Goal: Task Accomplishment & Management: Use online tool/utility

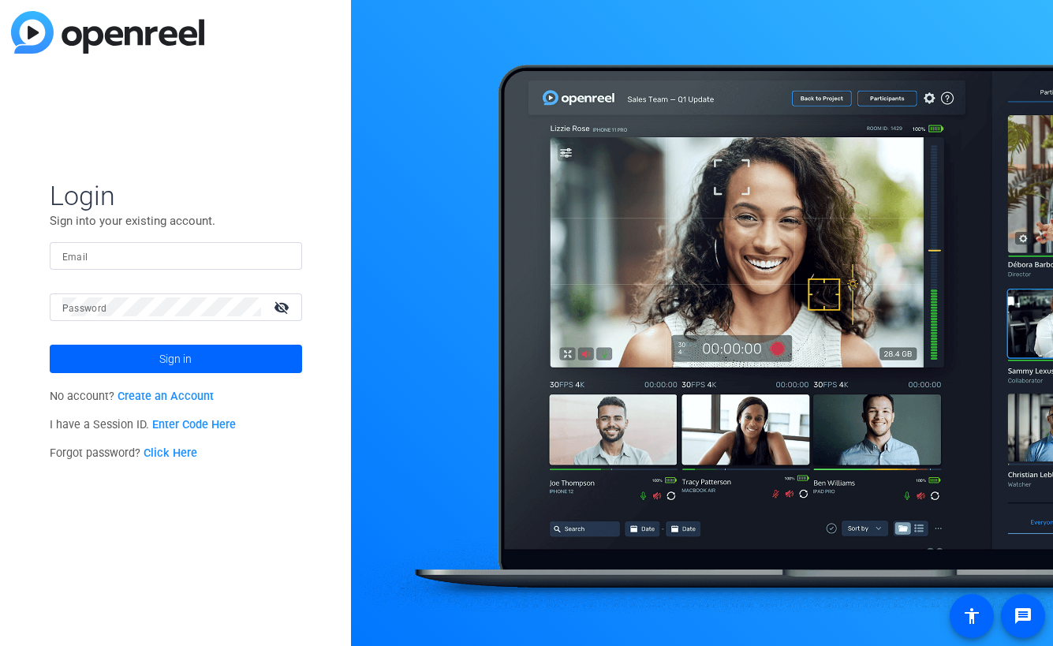
click at [169, 251] on input "Email" at bounding box center [175, 255] width 227 height 19
paste input "chris@benchmarkproductions.com"
type input "chris@benchmarkproductions.com"
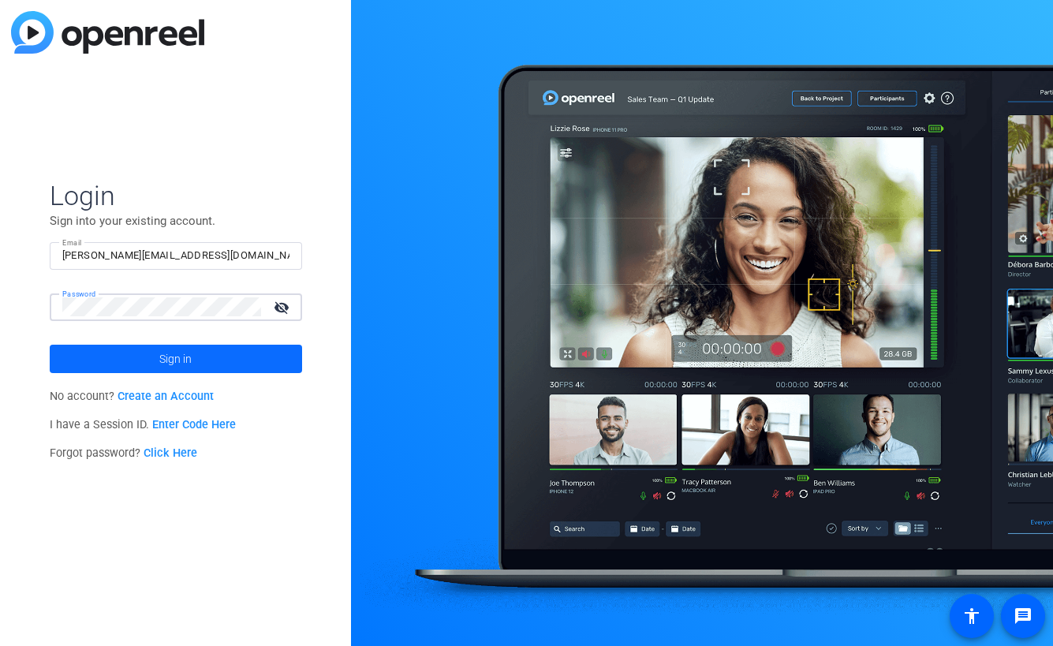
click at [185, 359] on span "Sign in" at bounding box center [175, 358] width 32 height 39
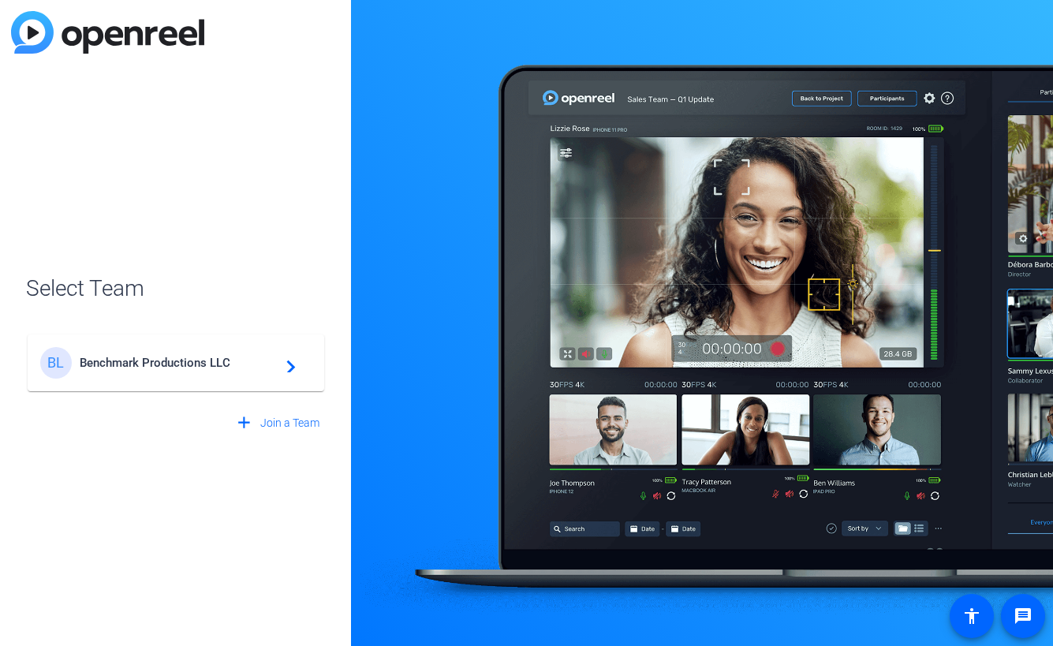
click at [139, 365] on span "Benchmark Productions LLC" at bounding box center [178, 363] width 197 height 14
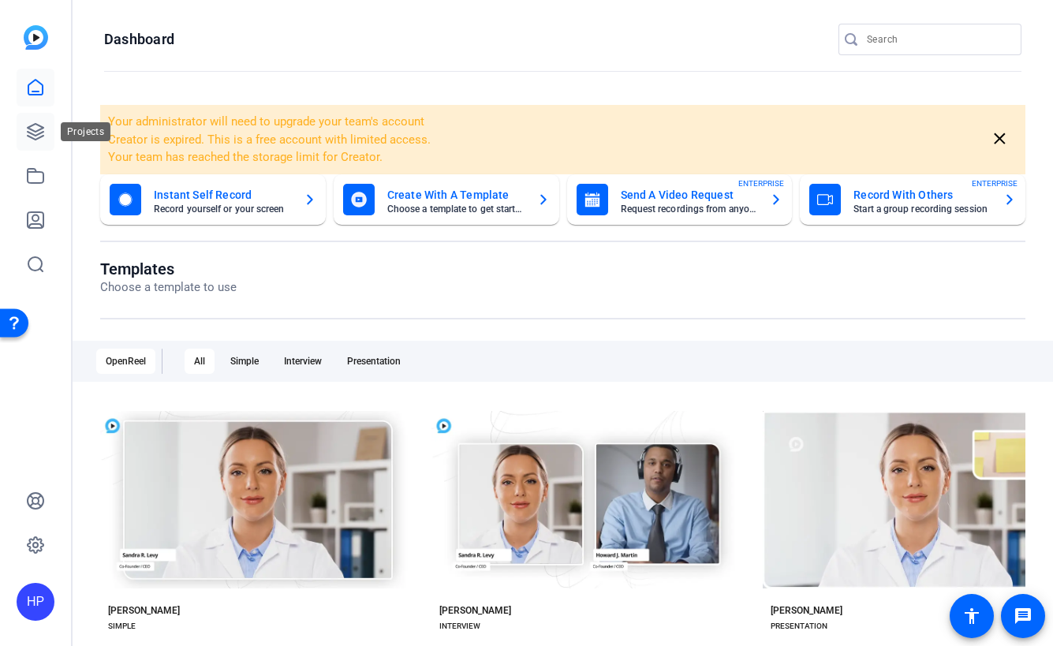
click at [33, 134] on icon at bounding box center [36, 132] width 16 height 16
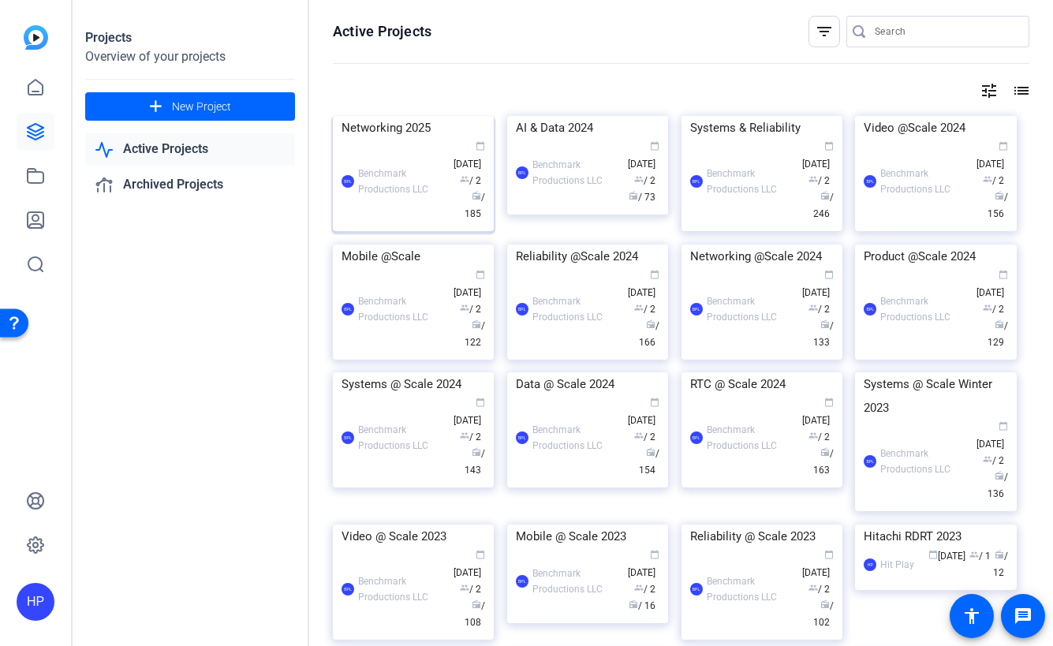
click at [390, 116] on img at bounding box center [413, 116] width 161 height 0
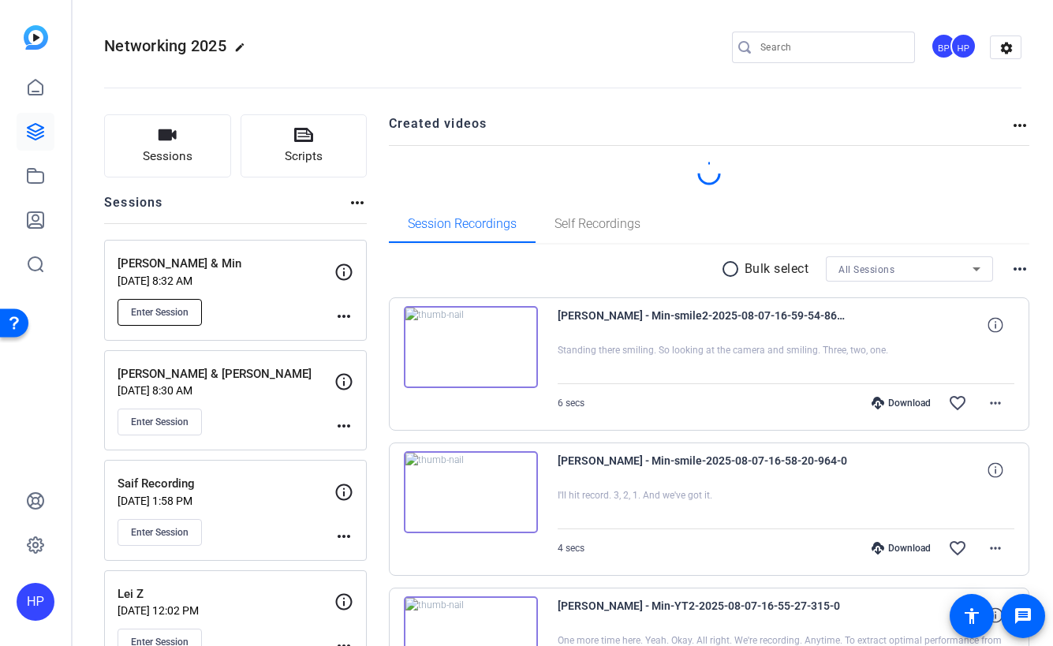
click at [174, 316] on span "Enter Session" at bounding box center [160, 312] width 58 height 13
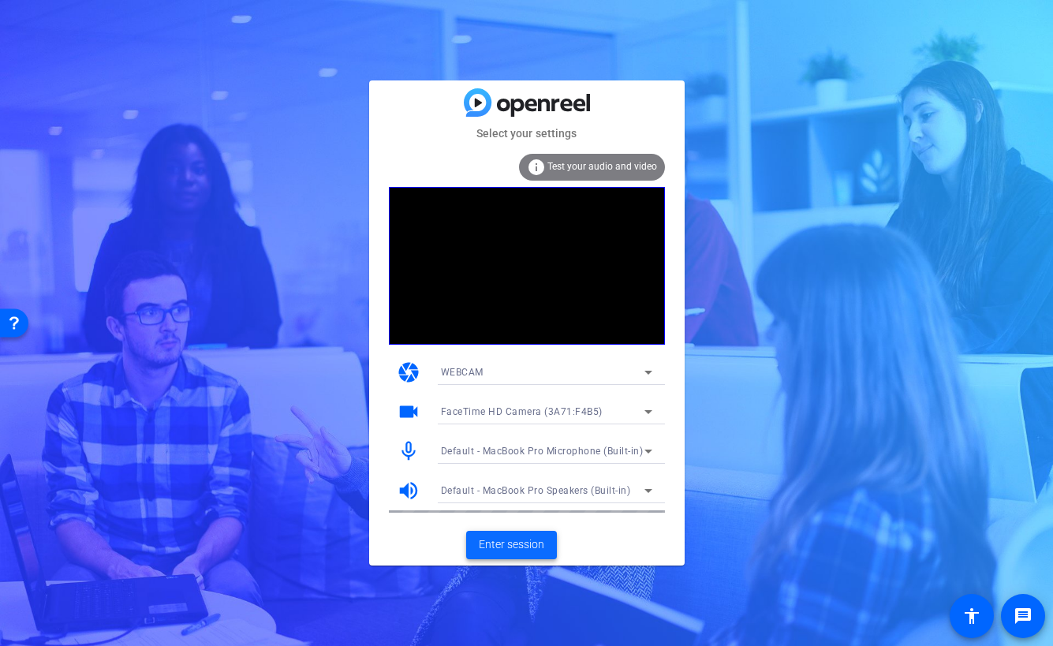
click at [506, 542] on span "Enter session" at bounding box center [511, 544] width 65 height 17
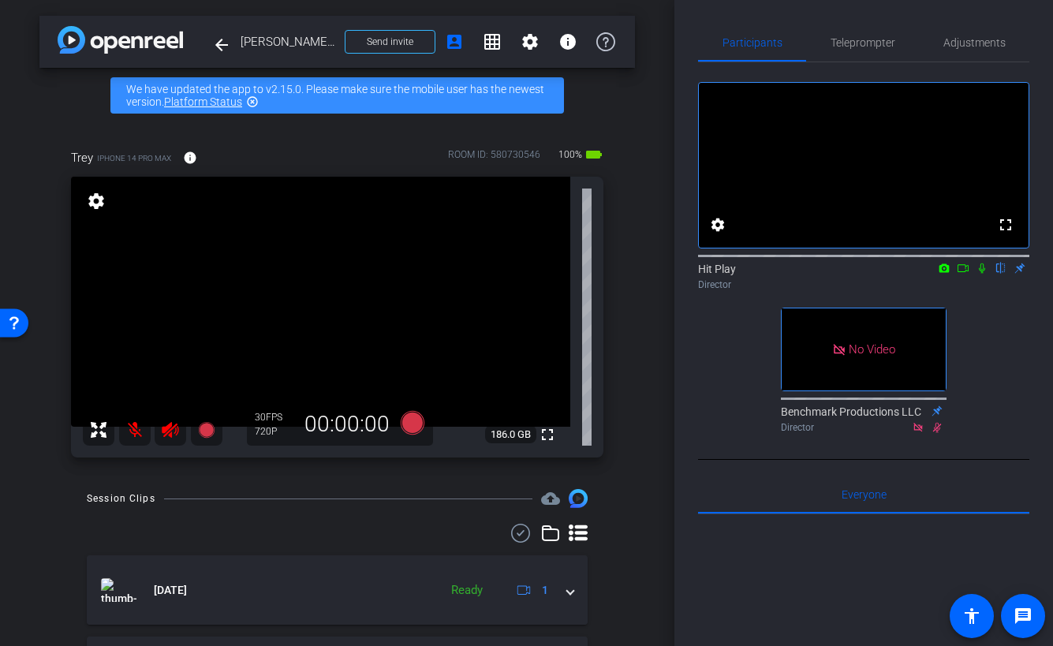
click at [984, 274] on icon at bounding box center [982, 268] width 13 height 11
click at [964, 274] on icon at bounding box center [963, 268] width 13 height 11
click at [982, 44] on span "Adjustments" at bounding box center [974, 42] width 62 height 11
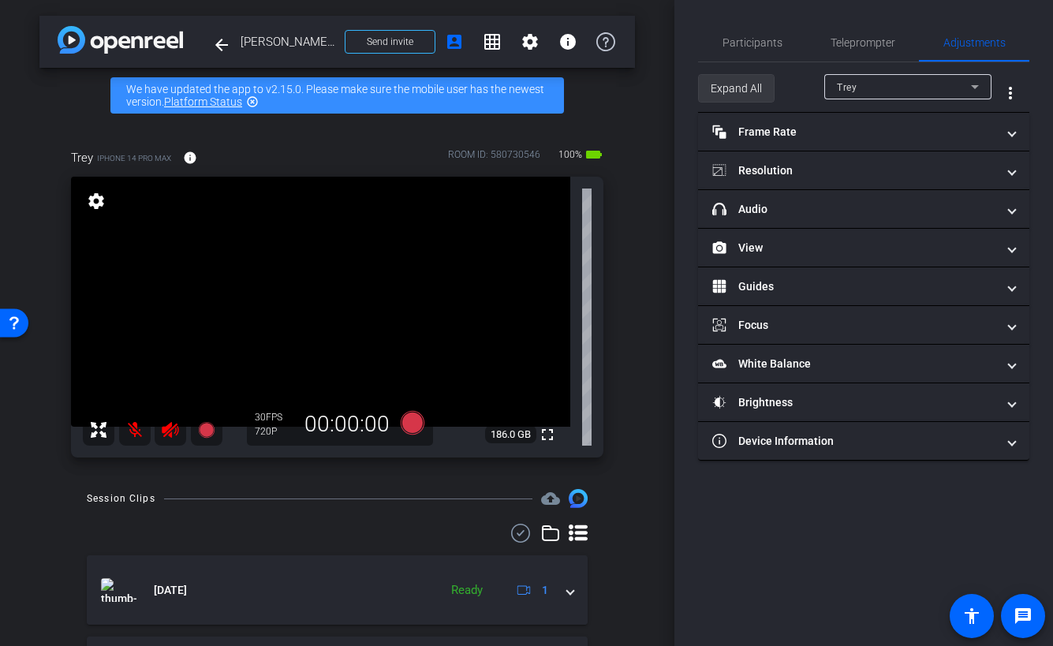
click at [747, 89] on span "Expand All" at bounding box center [736, 88] width 51 height 30
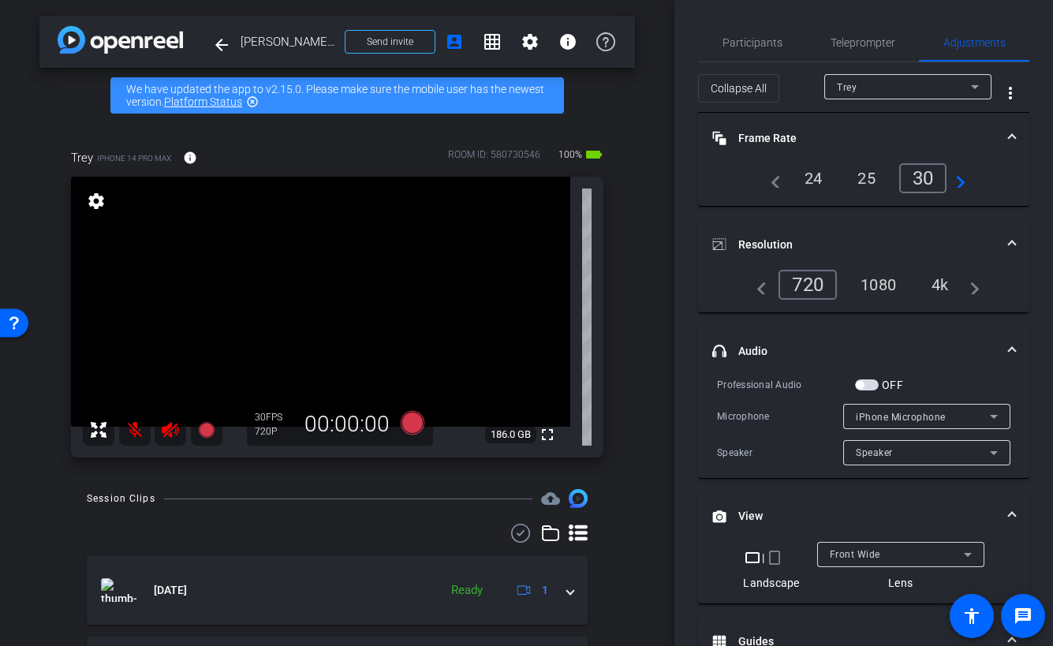
click at [939, 288] on div "4k" at bounding box center [940, 284] width 41 height 27
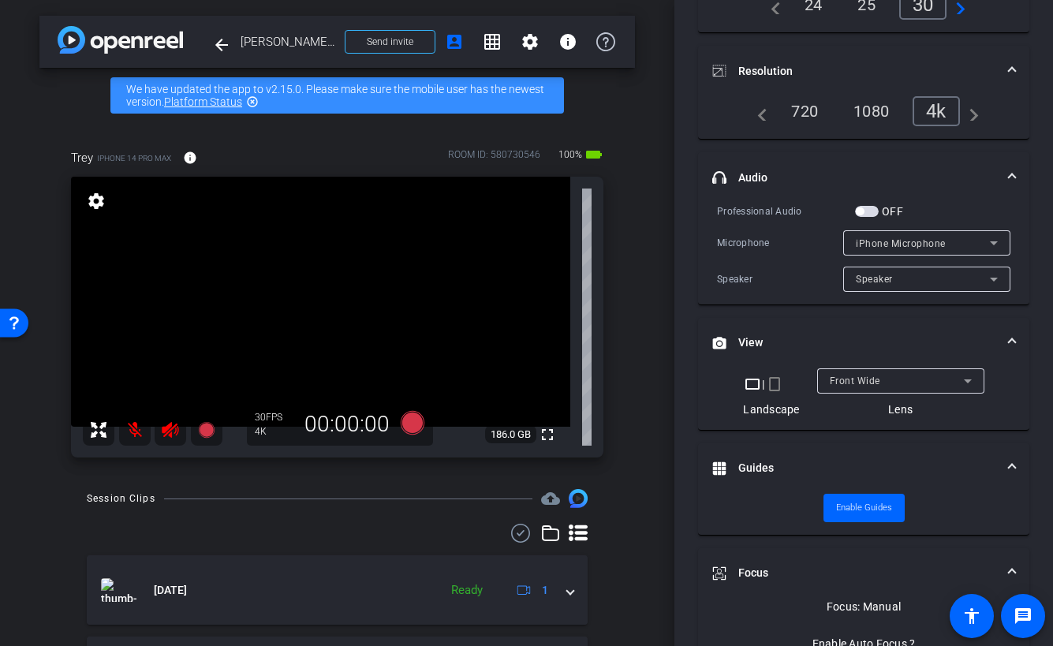
scroll to position [185, 0]
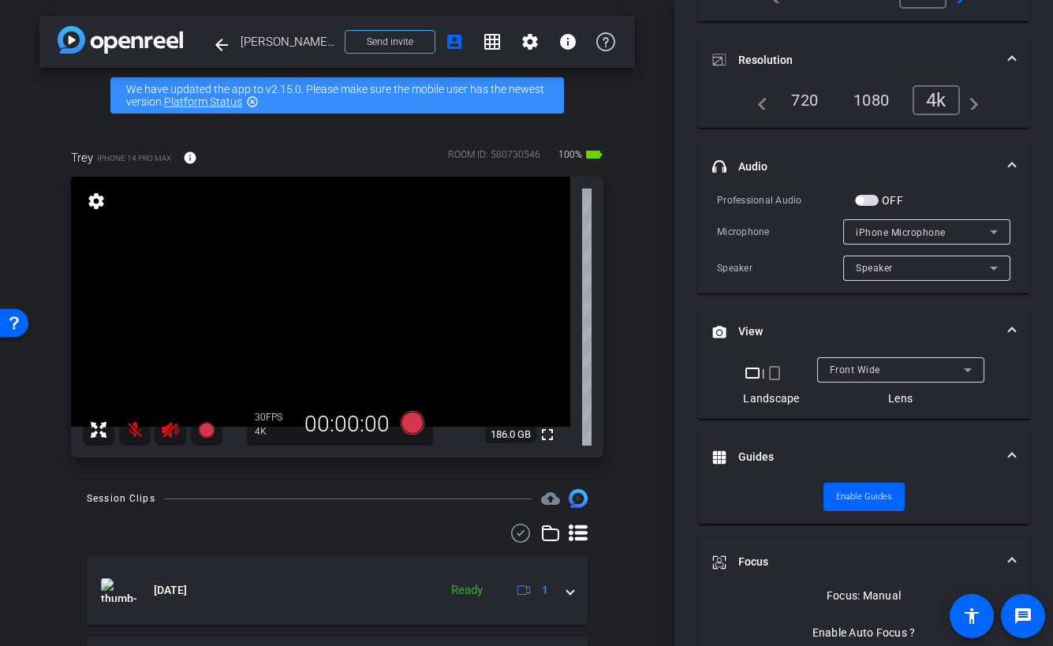
click at [970, 369] on icon at bounding box center [967, 370] width 19 height 19
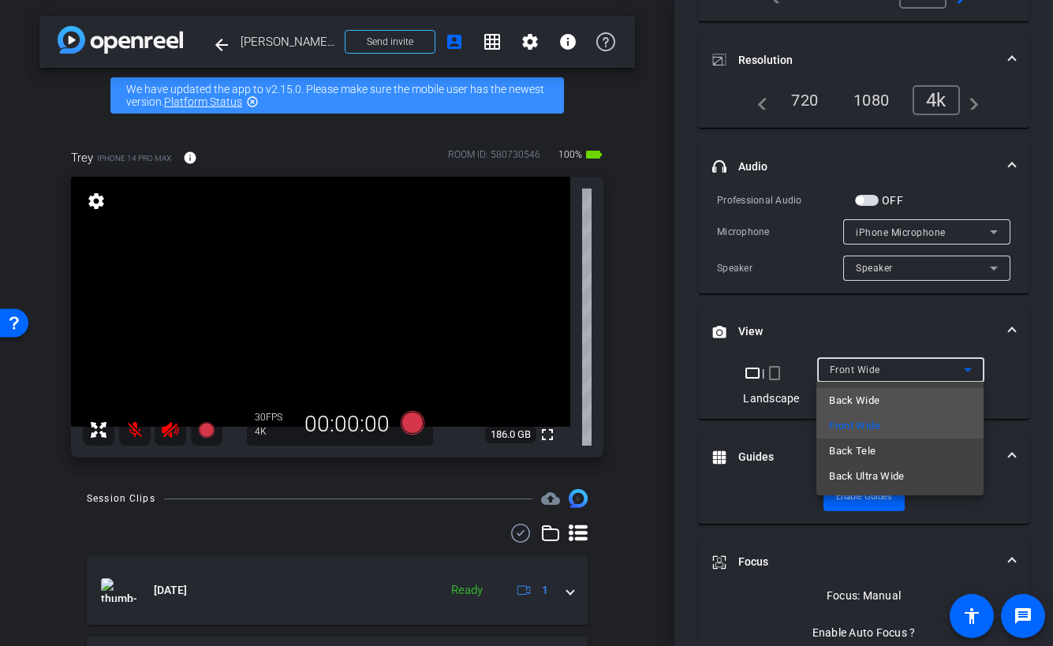
click at [865, 399] on span "Back Wide" at bounding box center [854, 400] width 50 height 19
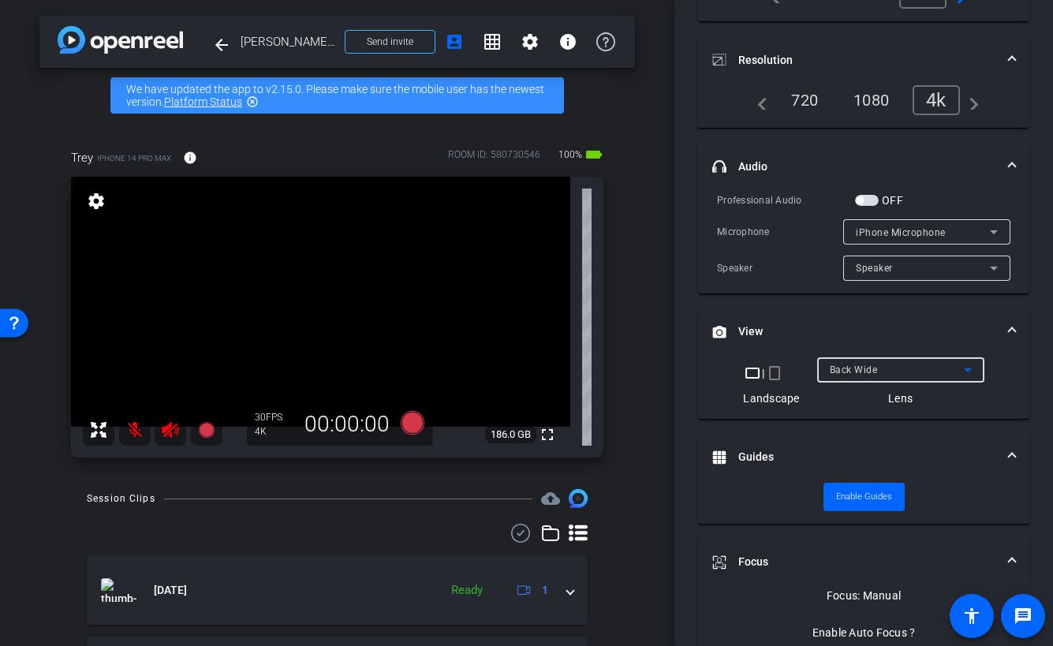
click at [720, 458] on icon at bounding box center [719, 457] width 13 height 13
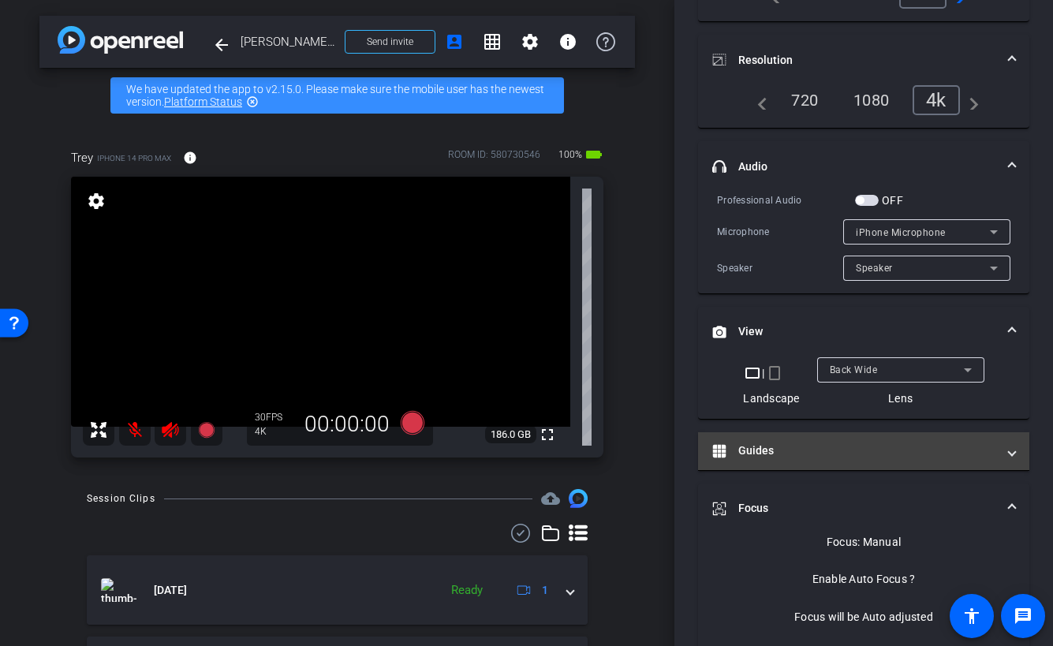
click at [720, 458] on mat-panel-title "Guides" at bounding box center [854, 451] width 284 height 17
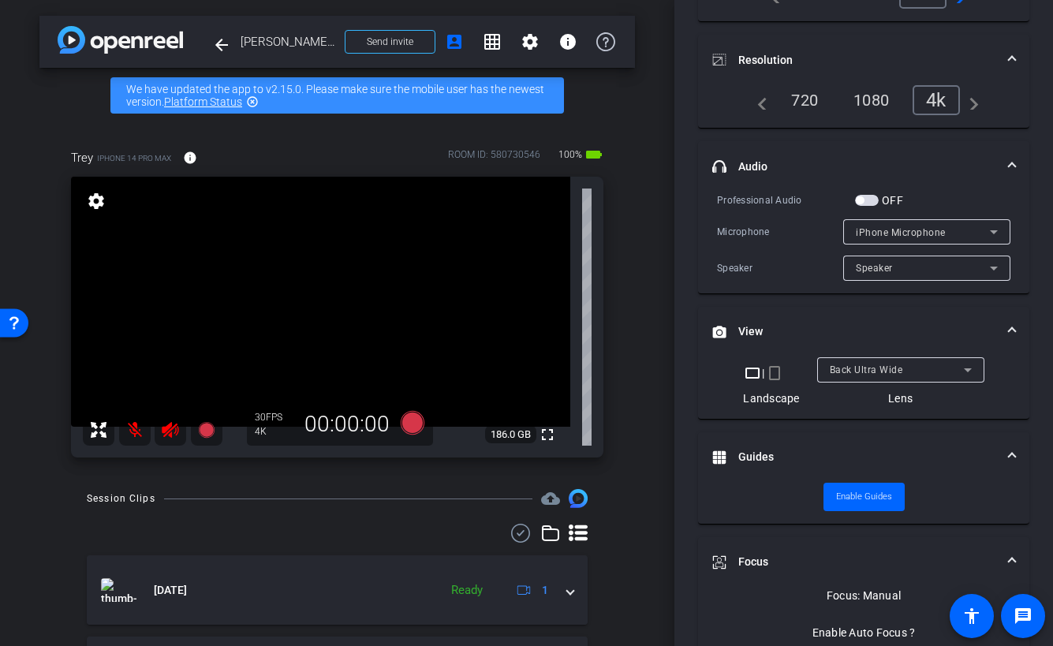
click at [970, 369] on icon at bounding box center [967, 370] width 19 height 19
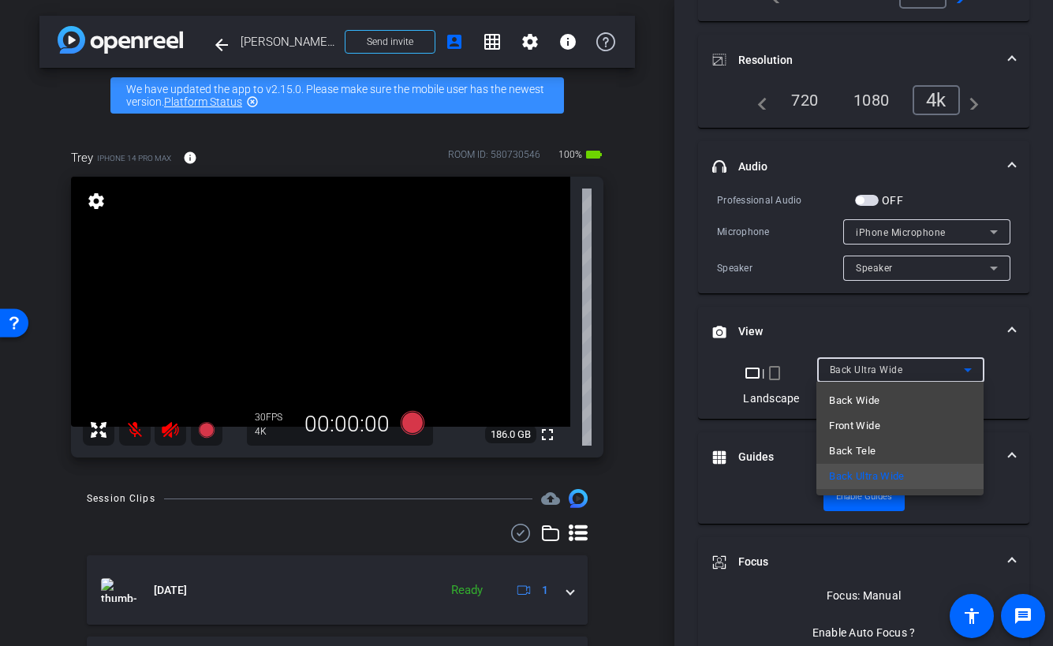
click at [859, 447] on span "Back Tele" at bounding box center [852, 451] width 47 height 19
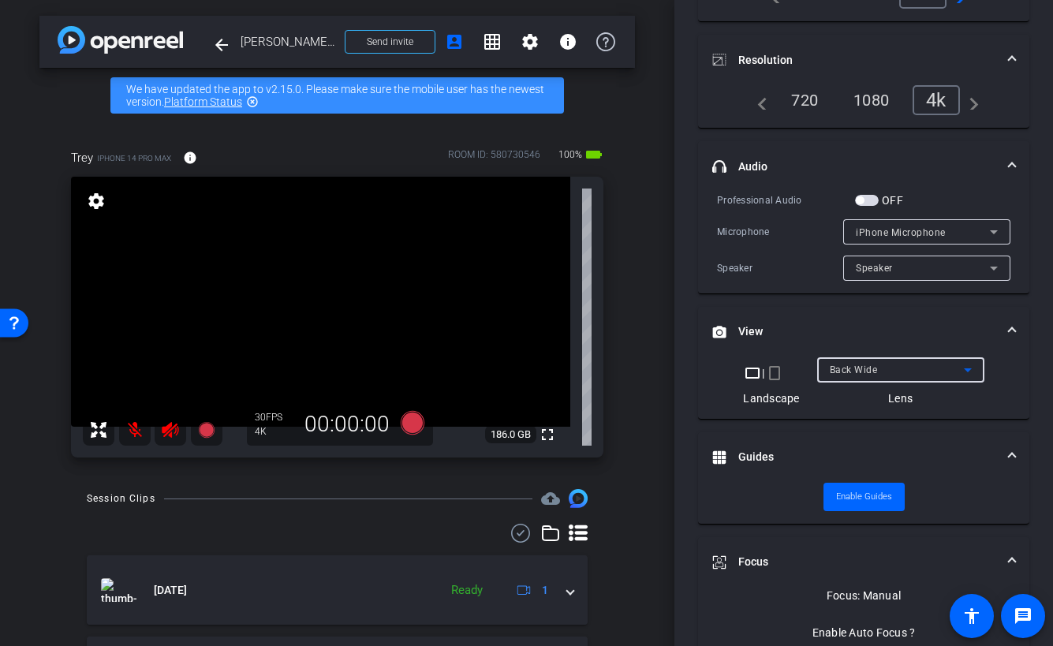
click at [901, 404] on div "Lens" at bounding box center [900, 398] width 167 height 16
click at [790, 398] on div "Landscape" at bounding box center [771, 398] width 56 height 16
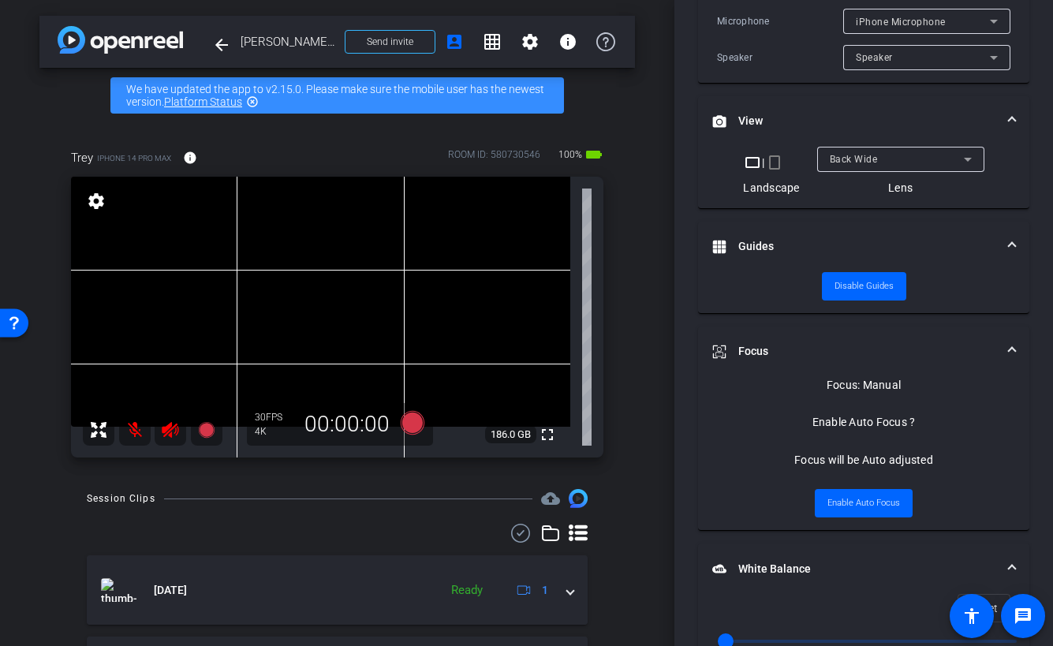
scroll to position [393, 0]
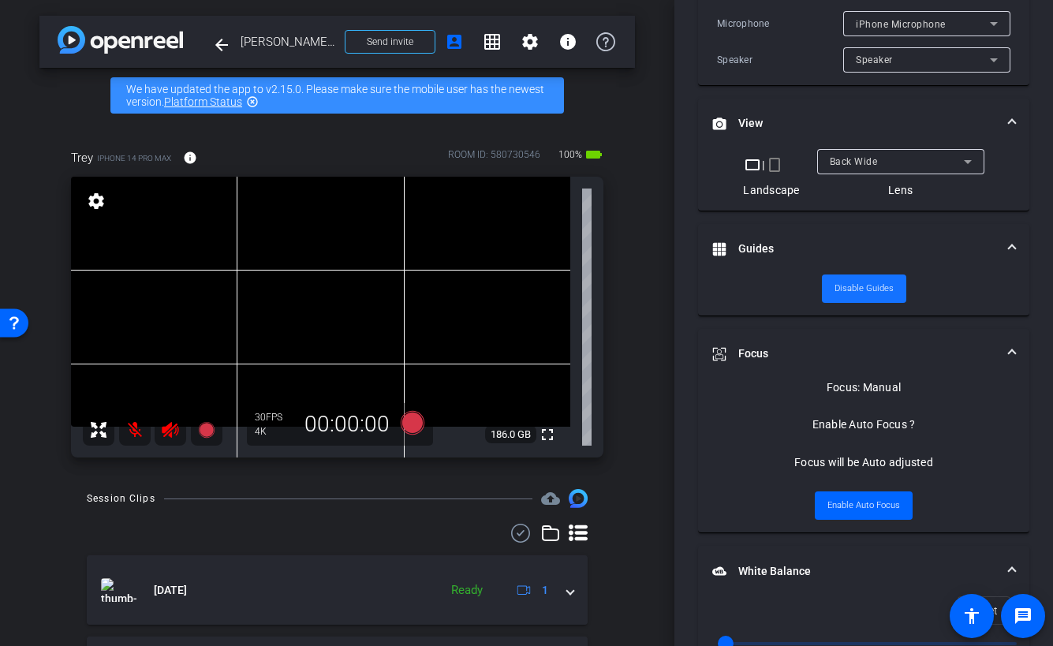
click at [855, 286] on span "Disable Guides" at bounding box center [864, 289] width 59 height 24
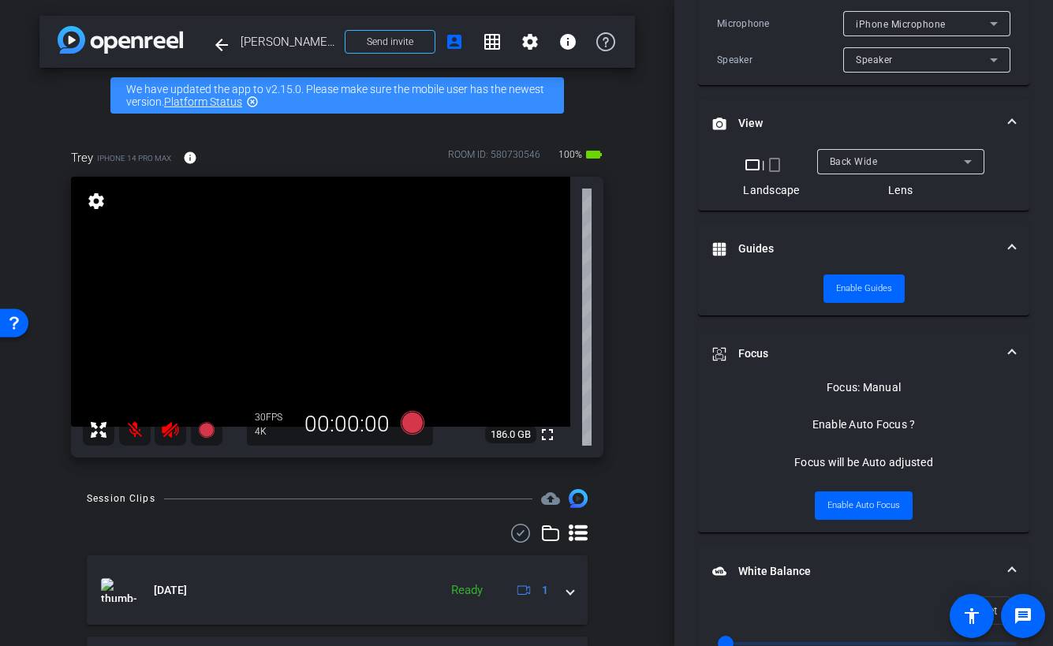
click at [341, 292] on video at bounding box center [320, 302] width 499 height 250
click at [870, 506] on span "Enable Auto Focus" at bounding box center [864, 506] width 73 height 24
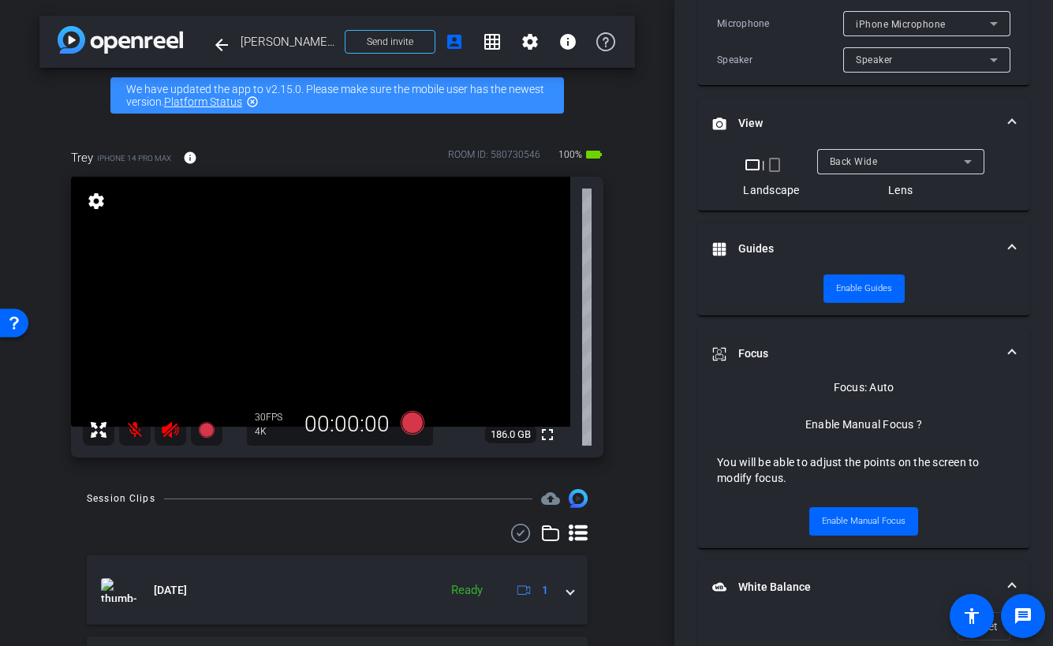
click at [376, 284] on video at bounding box center [320, 302] width 499 height 250
click at [371, 289] on video at bounding box center [320, 302] width 499 height 250
drag, startPoint x: 371, startPoint y: 289, endPoint x: 395, endPoint y: 316, distance: 36.9
click at [395, 316] on video at bounding box center [320, 302] width 499 height 250
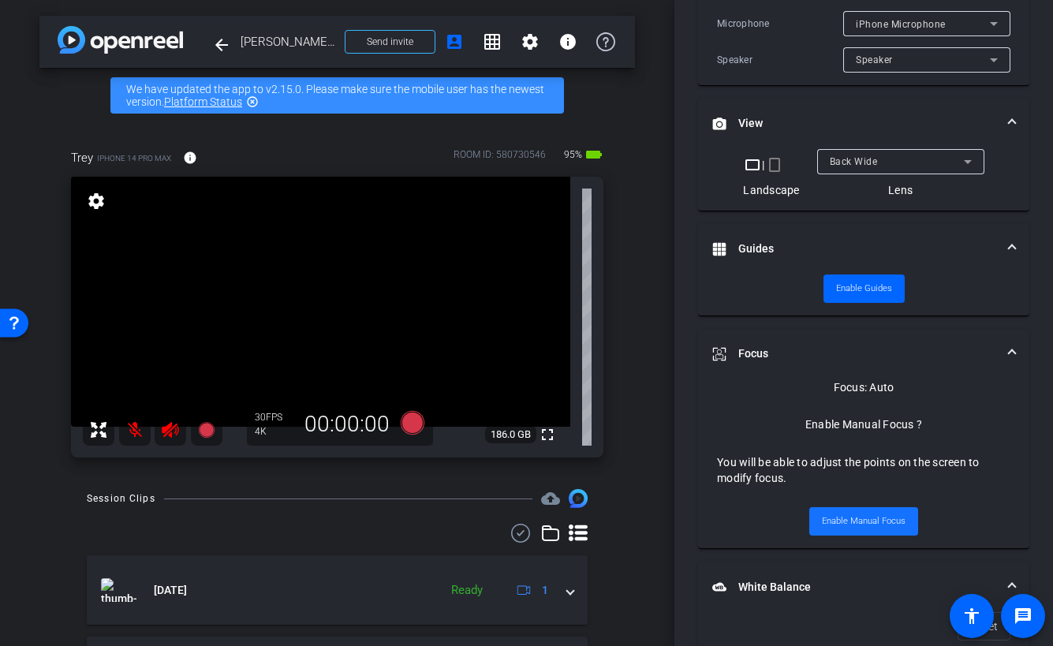
click at [861, 522] on span "Enable Manual Focus" at bounding box center [864, 522] width 84 height 24
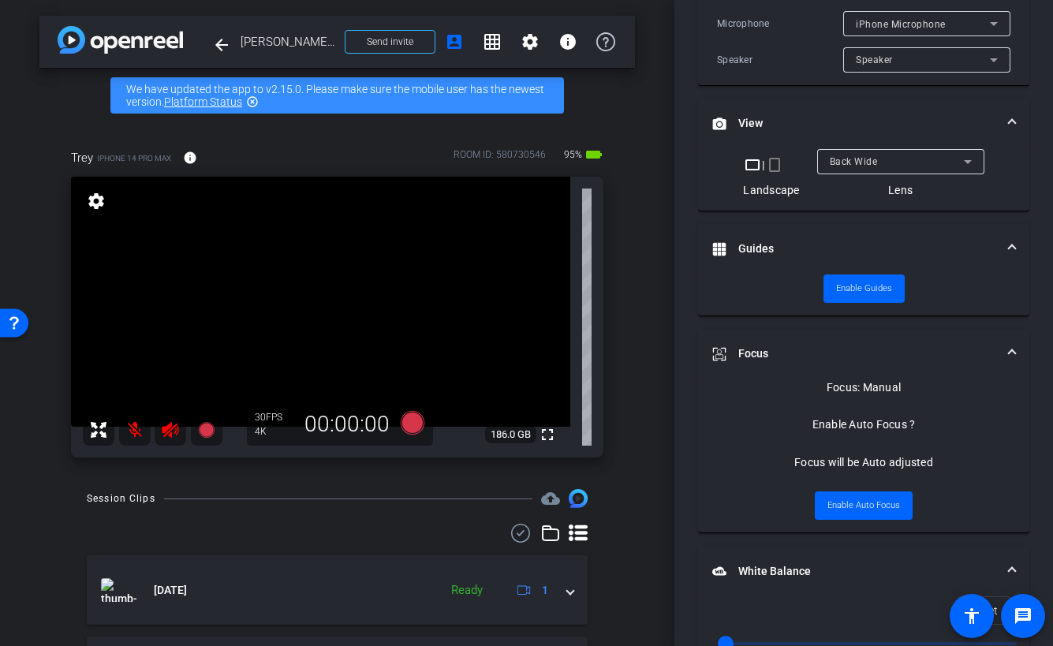
click at [385, 278] on video at bounding box center [320, 302] width 499 height 250
click at [854, 508] on span "Enable Auto Focus" at bounding box center [864, 506] width 73 height 24
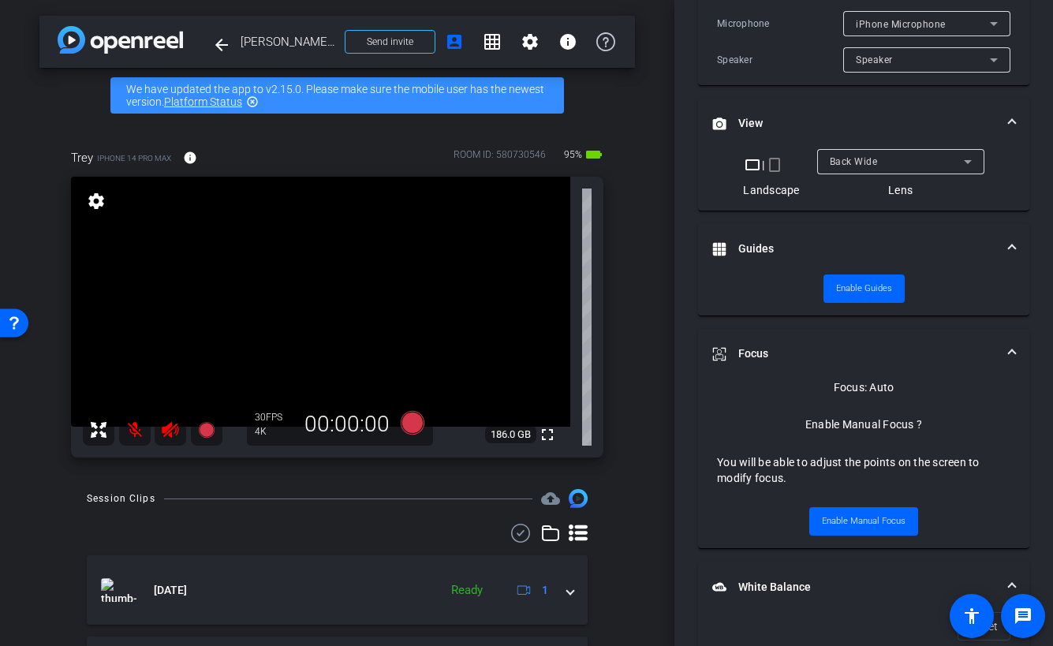
click at [380, 282] on video at bounding box center [320, 302] width 499 height 250
click at [107, 305] on video at bounding box center [320, 302] width 499 height 250
click at [379, 278] on video at bounding box center [320, 302] width 499 height 250
drag, startPoint x: 372, startPoint y: 277, endPoint x: 346, endPoint y: 346, distance: 74.1
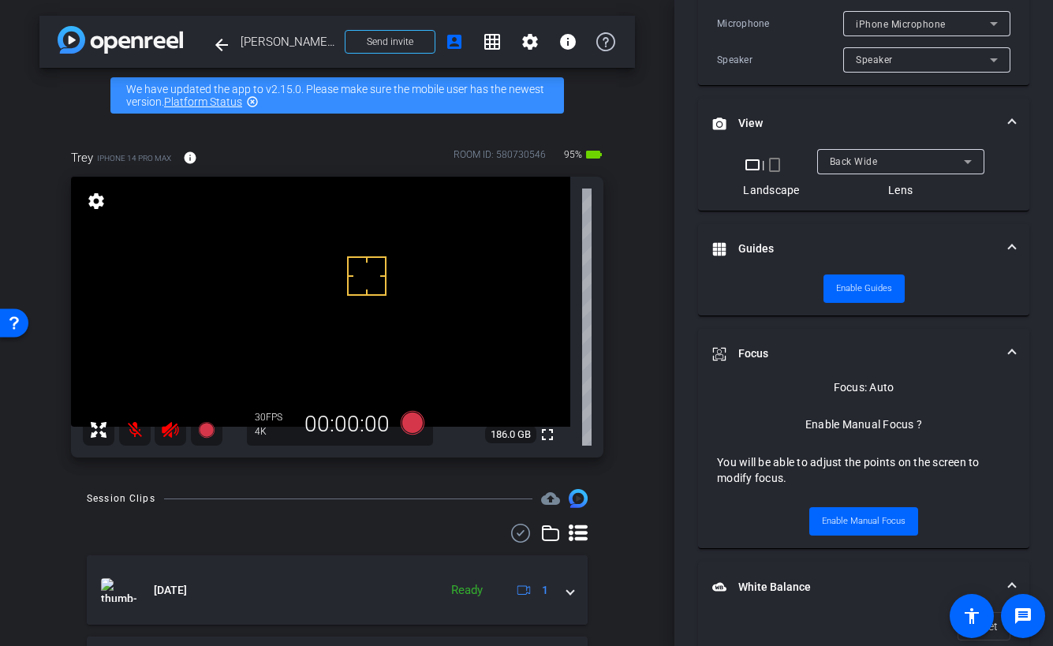
click at [346, 346] on div "fullscreen settings 186.0 GB" at bounding box center [337, 317] width 532 height 281
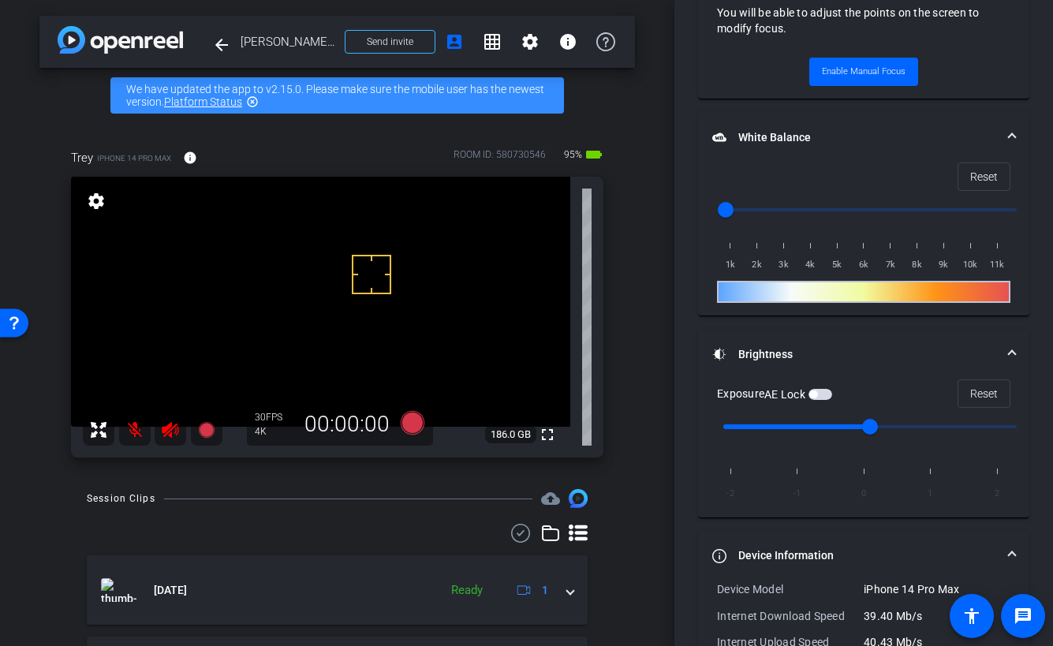
scroll to position [867, 0]
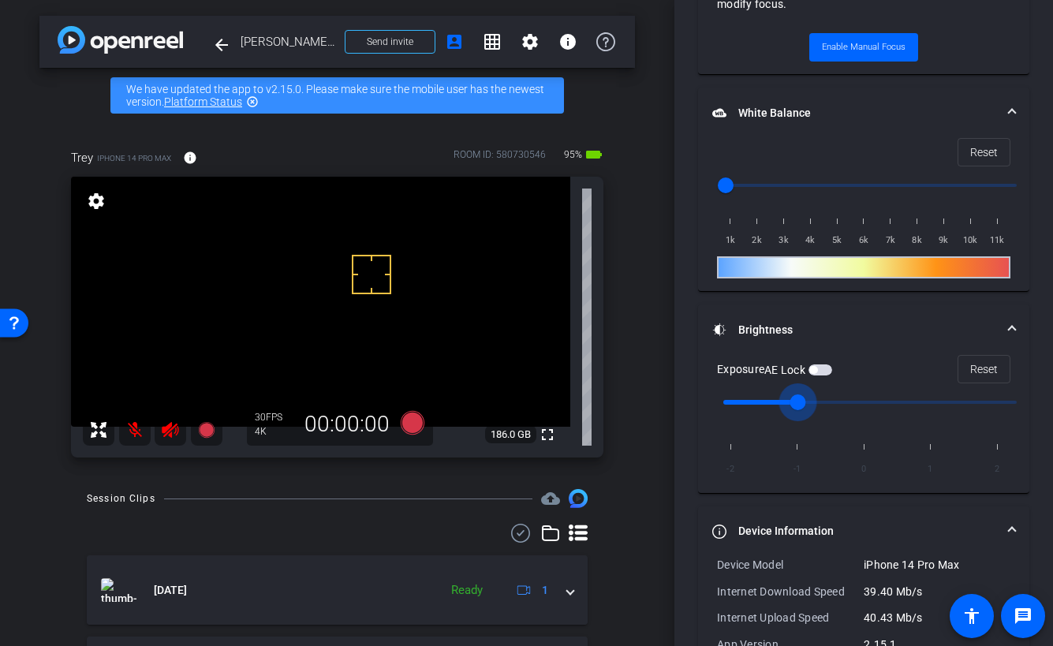
drag, startPoint x: 872, startPoint y: 401, endPoint x: 812, endPoint y: 404, distance: 60.8
click at [812, 404] on input "range" at bounding box center [870, 402] width 327 height 35
drag, startPoint x: 800, startPoint y: 399, endPoint x: 888, endPoint y: 408, distance: 88.8
type input "0"
click at [888, 408] on input "range" at bounding box center [870, 402] width 327 height 35
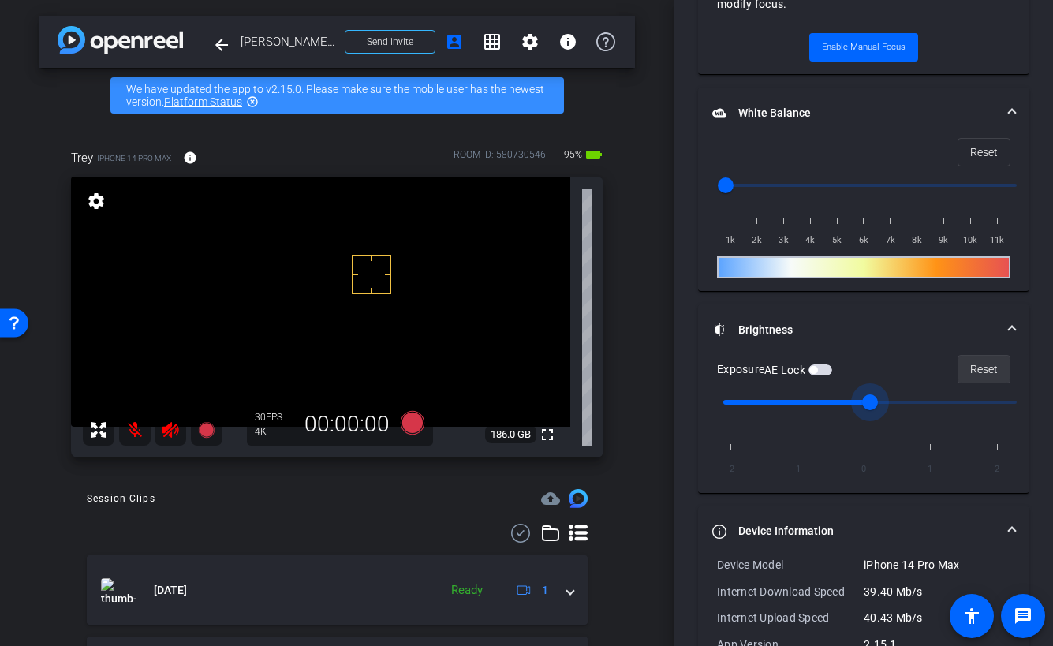
click at [982, 371] on span "Reset" at bounding box center [984, 369] width 28 height 30
click at [536, 267] on video at bounding box center [320, 302] width 499 height 250
click at [279, 348] on video at bounding box center [320, 302] width 499 height 250
click at [317, 330] on video at bounding box center [320, 302] width 499 height 250
click at [536, 278] on video at bounding box center [320, 302] width 499 height 250
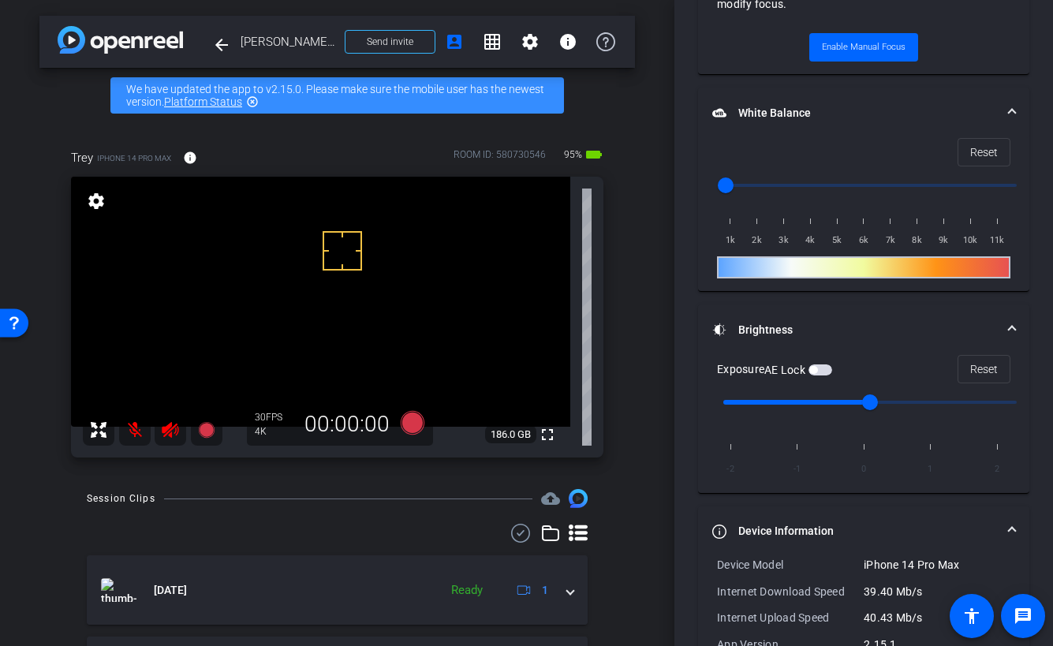
click at [536, 278] on video at bounding box center [320, 302] width 499 height 250
drag, startPoint x: 721, startPoint y: 181, endPoint x: 815, endPoint y: 187, distance: 94.0
click at [815, 187] on input "range" at bounding box center [870, 185] width 327 height 35
drag, startPoint x: 815, startPoint y: 187, endPoint x: 883, endPoint y: 185, distance: 67.9
click at [883, 185] on input "range" at bounding box center [870, 185] width 327 height 35
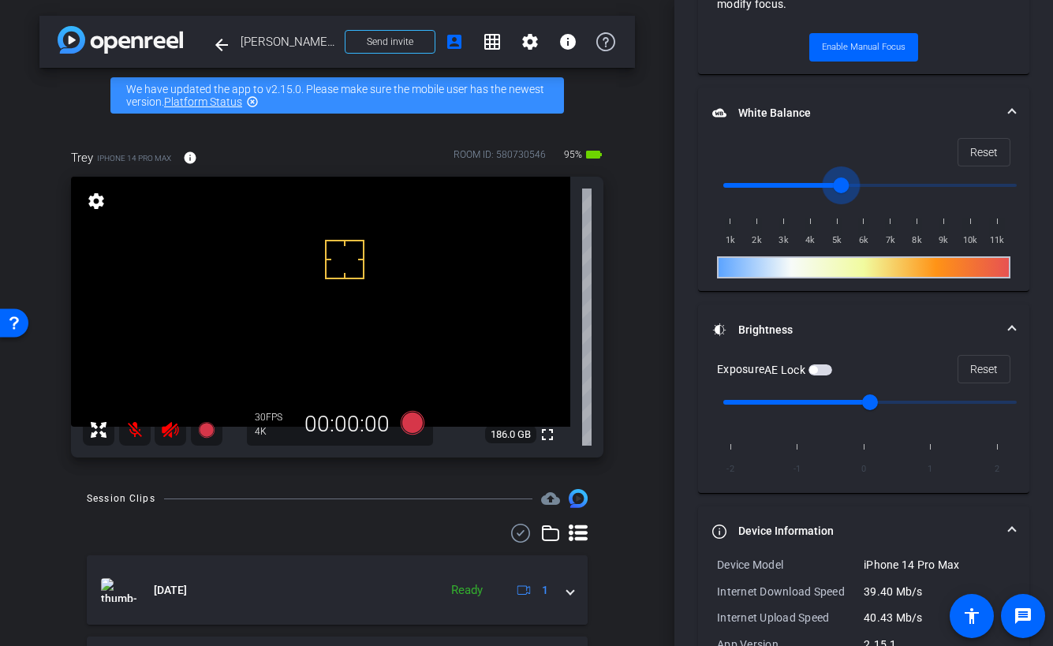
drag, startPoint x: 883, startPoint y: 185, endPoint x: 835, endPoint y: 182, distance: 47.4
click at [835, 182] on input "range" at bounding box center [870, 185] width 327 height 35
click at [973, 155] on span "Reset" at bounding box center [984, 152] width 28 height 30
type input "1000"
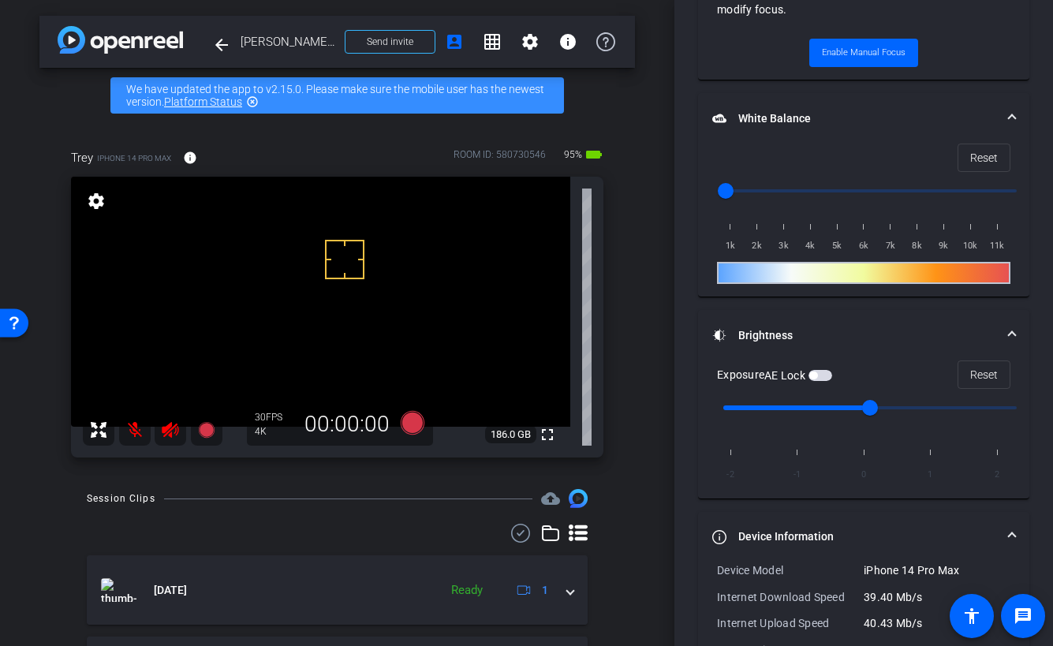
scroll to position [860, 0]
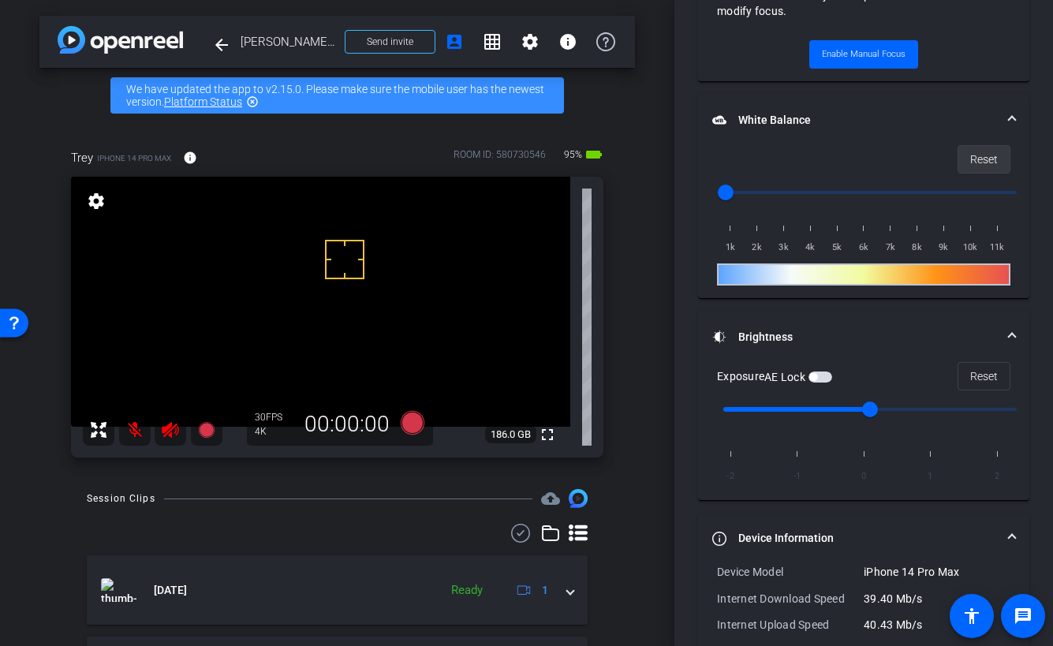
click at [978, 155] on span "Reset" at bounding box center [984, 159] width 28 height 30
click at [772, 122] on mat-panel-title "White Balance White Balance" at bounding box center [854, 120] width 284 height 17
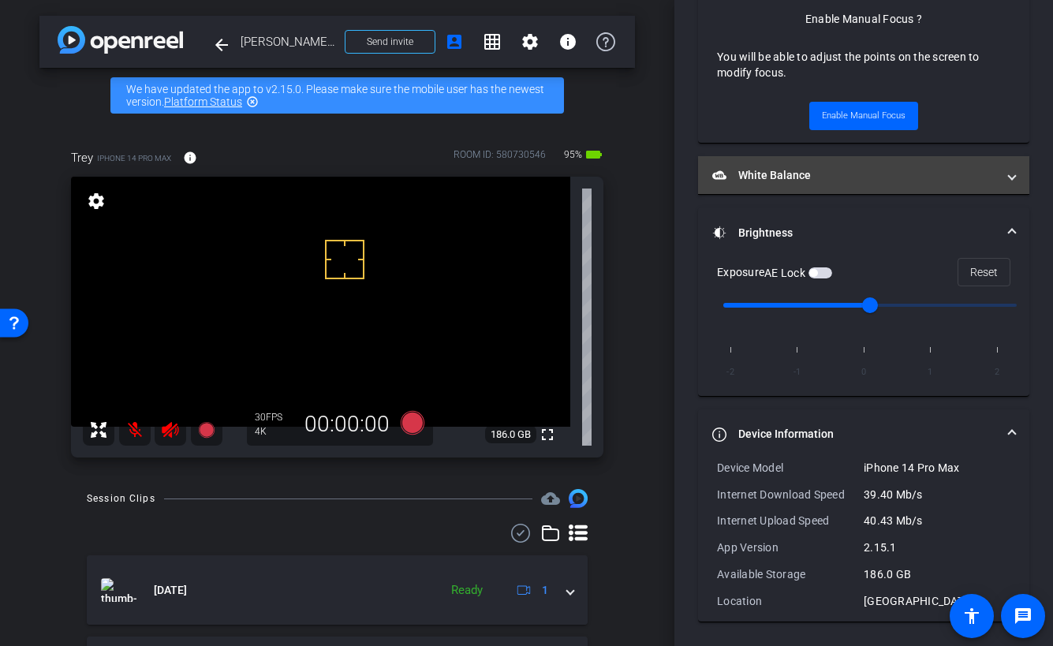
scroll to position [798, 0]
click at [785, 178] on mat-panel-title "White Balance White Balance" at bounding box center [854, 176] width 284 height 17
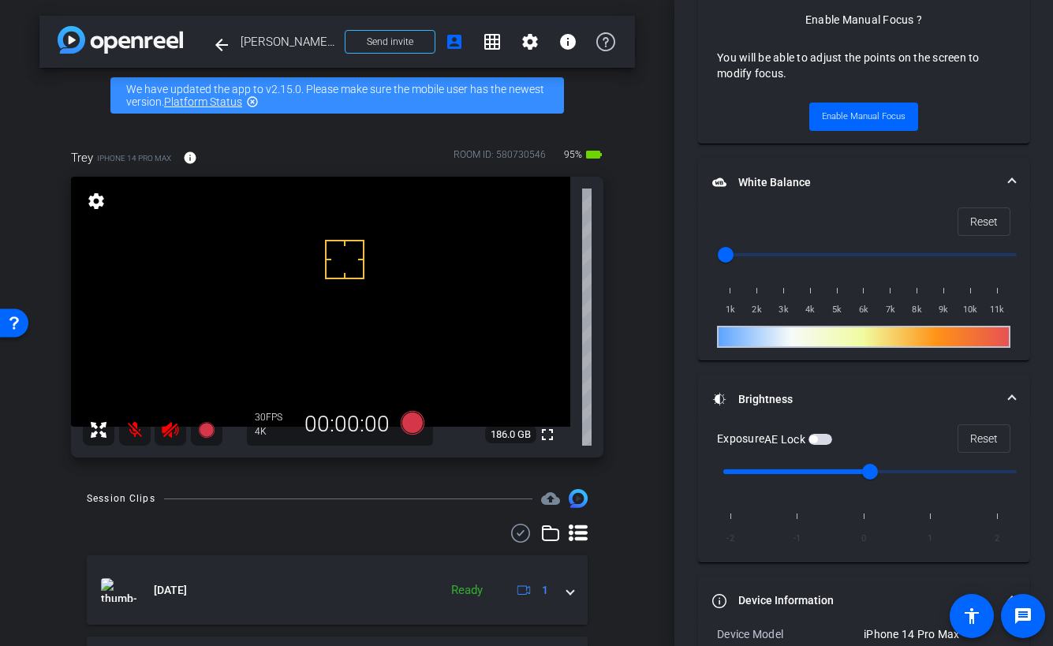
scroll to position [860, 0]
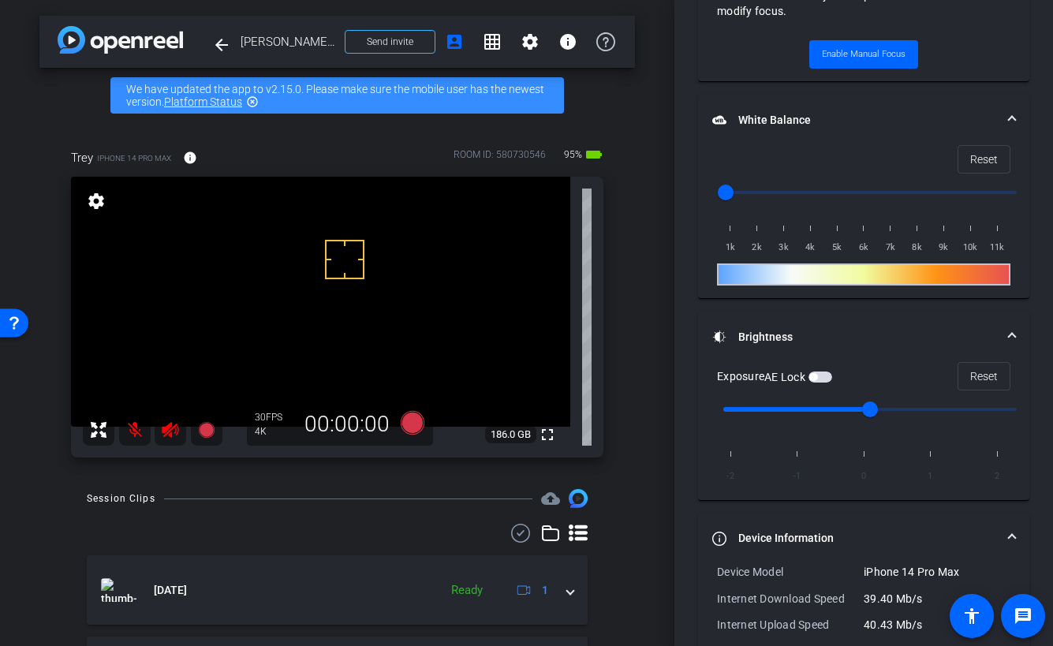
click at [846, 275] on div at bounding box center [863, 274] width 293 height 22
drag, startPoint x: 846, startPoint y: 275, endPoint x: 826, endPoint y: 263, distance: 22.6
click at [826, 263] on div at bounding box center [863, 274] width 293 height 22
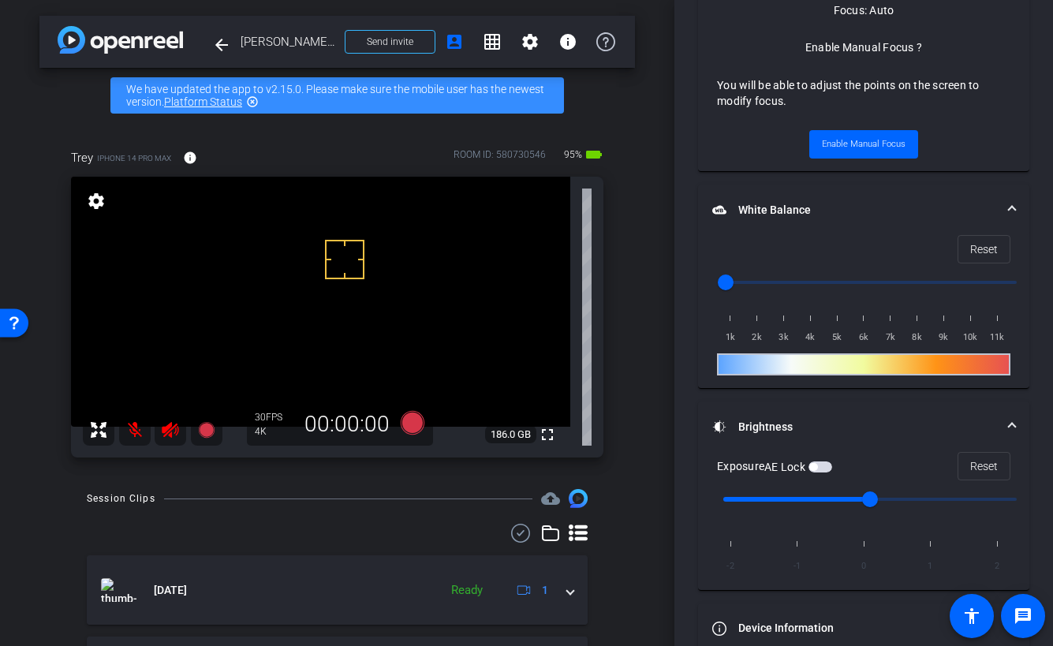
scroll to position [753, 0]
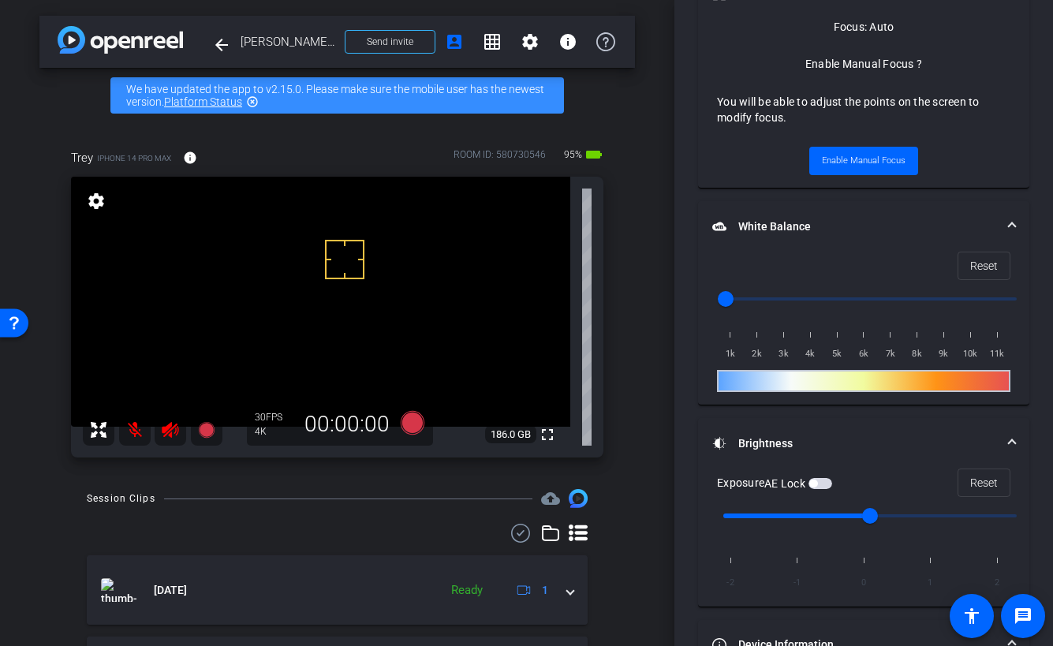
click at [256, 104] on mat-icon "highlight_off" at bounding box center [252, 101] width 13 height 13
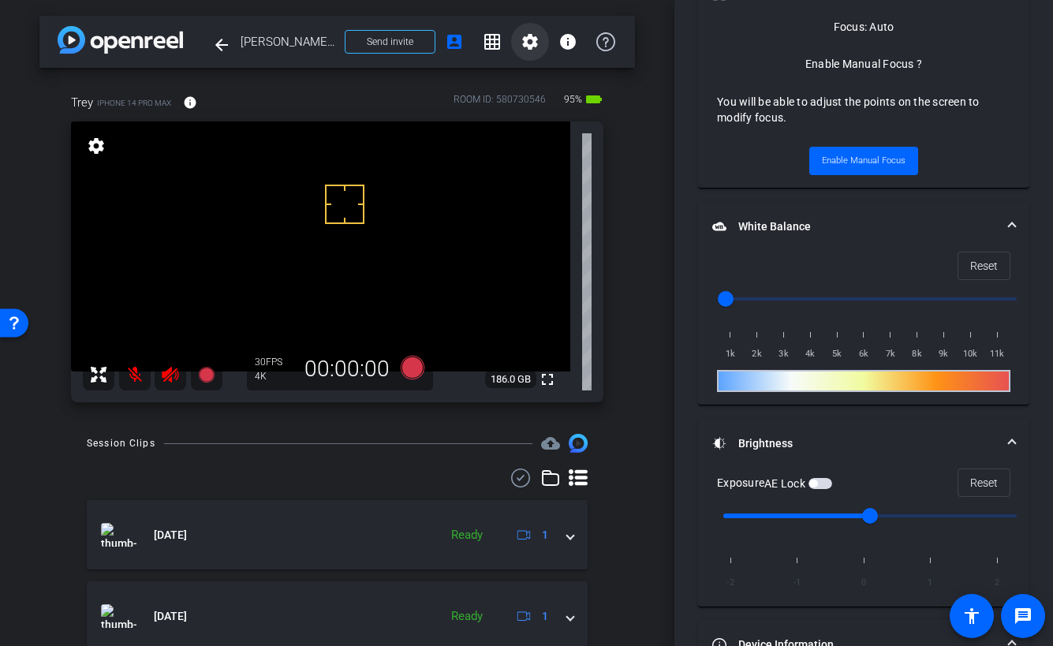
click at [529, 40] on mat-icon "settings" at bounding box center [530, 41] width 19 height 19
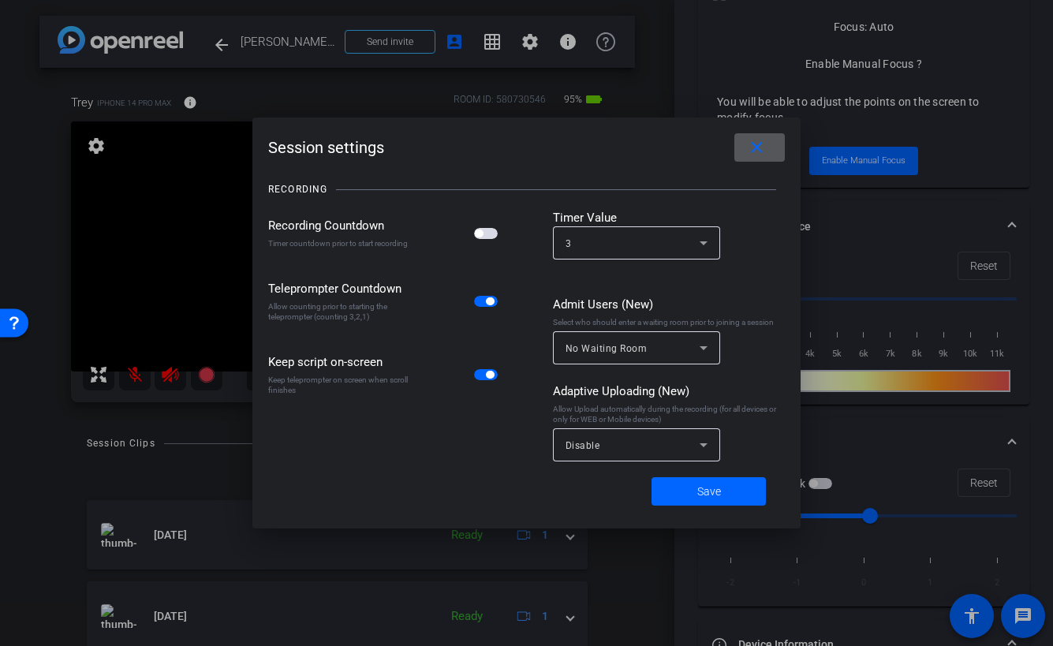
click at [742, 149] on span at bounding box center [759, 148] width 50 height 38
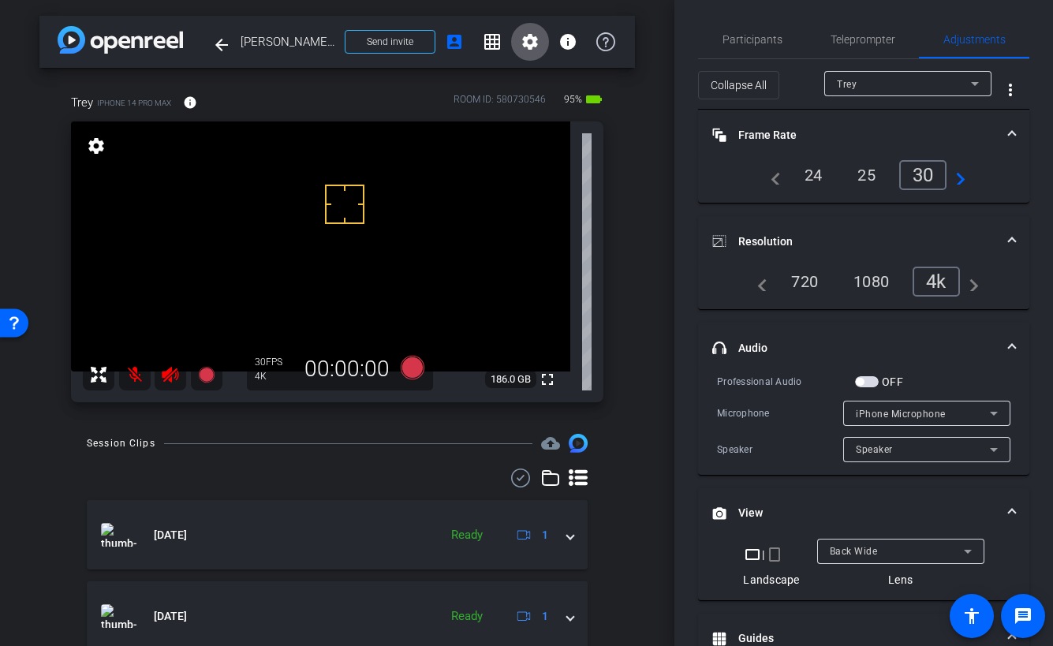
scroll to position [0, 0]
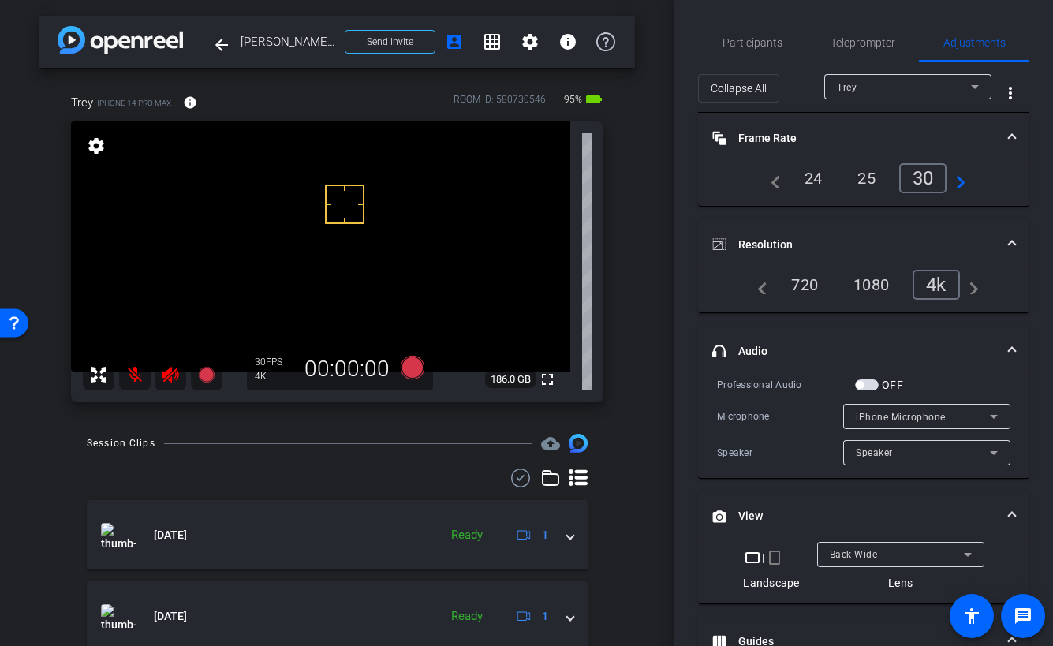
click at [974, 291] on mat-icon "navigate_next" at bounding box center [969, 284] width 19 height 19
click at [758, 290] on mat-icon "navigate_before" at bounding box center [758, 284] width 19 height 19
click at [977, 289] on mat-icon "navigate_next" at bounding box center [969, 284] width 19 height 19
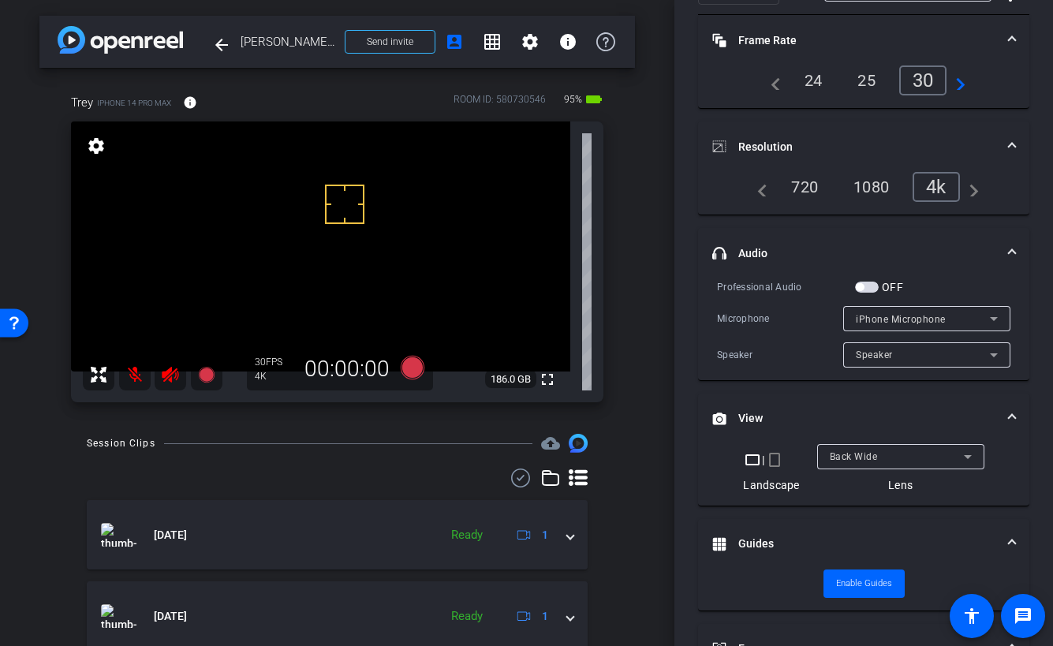
scroll to position [110, 0]
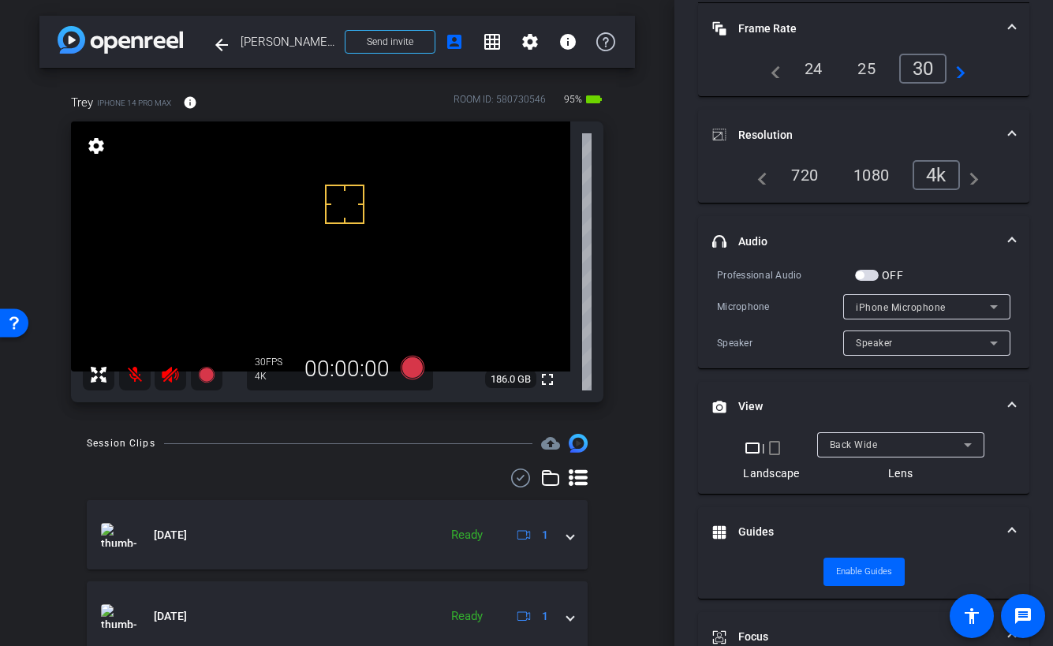
click at [996, 305] on icon at bounding box center [994, 306] width 19 height 19
click at [988, 260] on div at bounding box center [526, 323] width 1053 height 646
click at [413, 366] on icon at bounding box center [412, 368] width 24 height 24
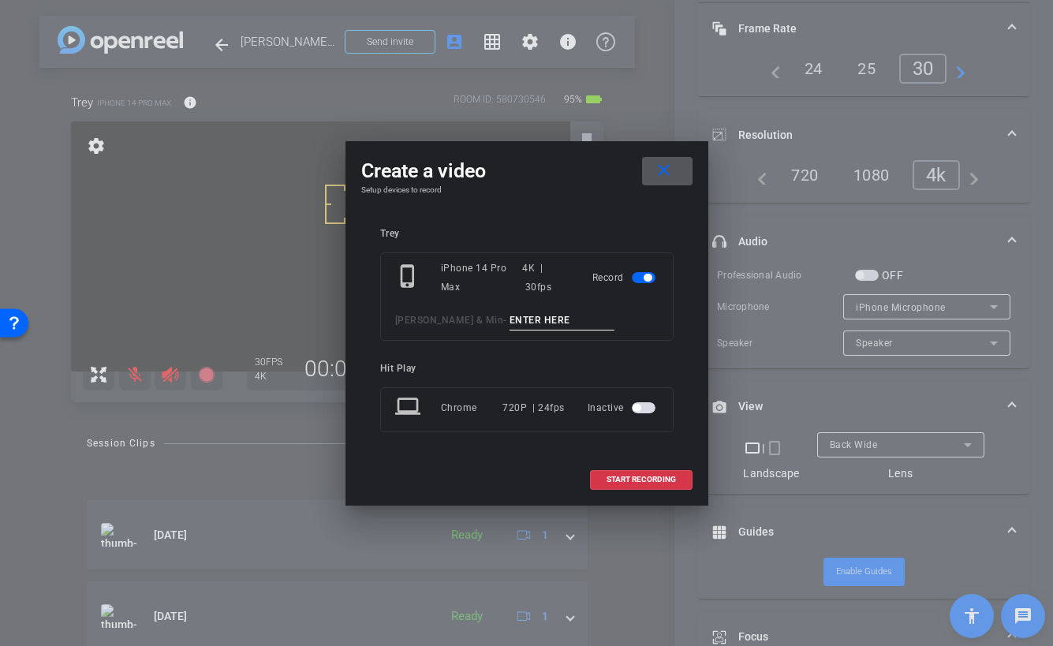
click at [433, 233] on div "Trey" at bounding box center [526, 234] width 293 height 12
click at [388, 237] on div "Trey" at bounding box center [526, 234] width 293 height 12
click at [548, 321] on input at bounding box center [563, 321] width 106 height 20
click at [664, 166] on mat-icon "close" at bounding box center [664, 171] width 20 height 20
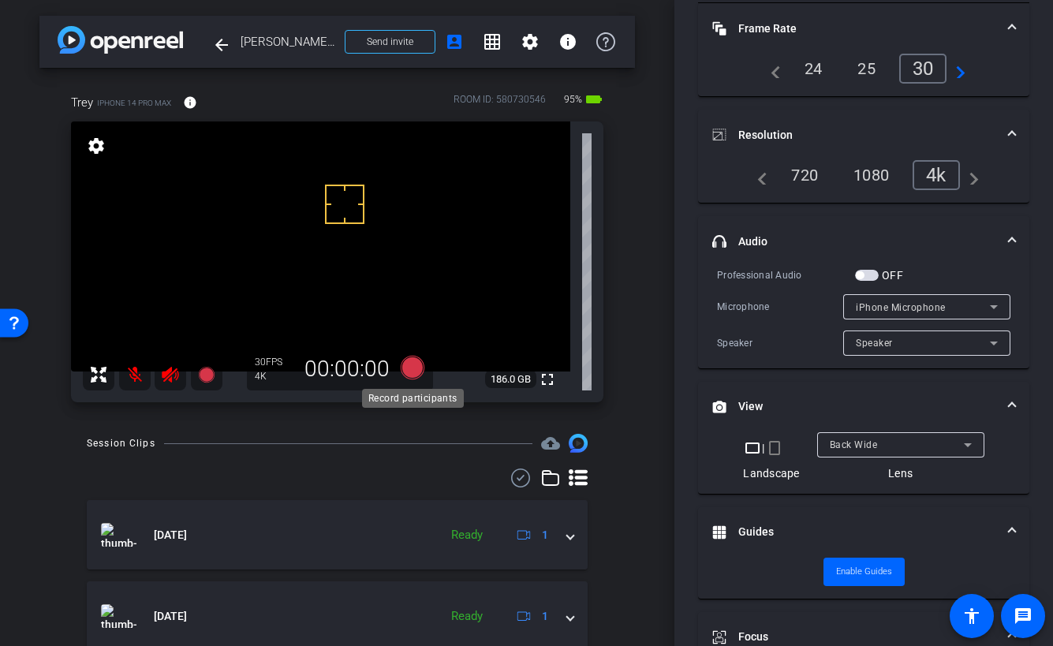
click at [409, 368] on icon at bounding box center [412, 368] width 24 height 24
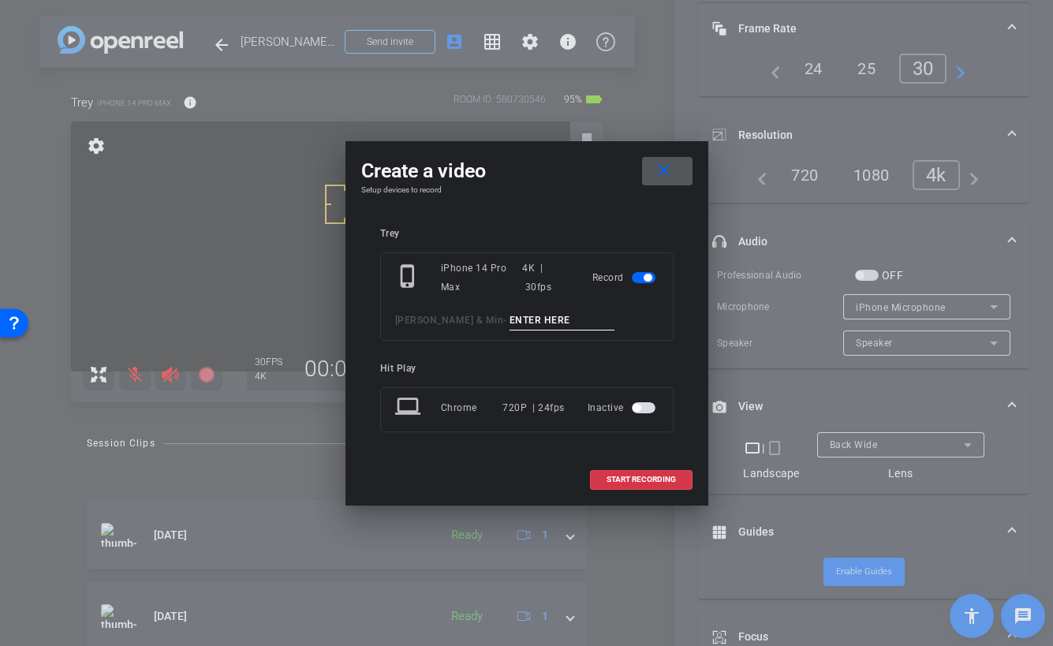
click at [535, 320] on input at bounding box center [563, 321] width 106 height 20
type input "T"
type input "Test 1 - Trey"
click at [623, 478] on span "START RECORDING" at bounding box center [641, 480] width 69 height 8
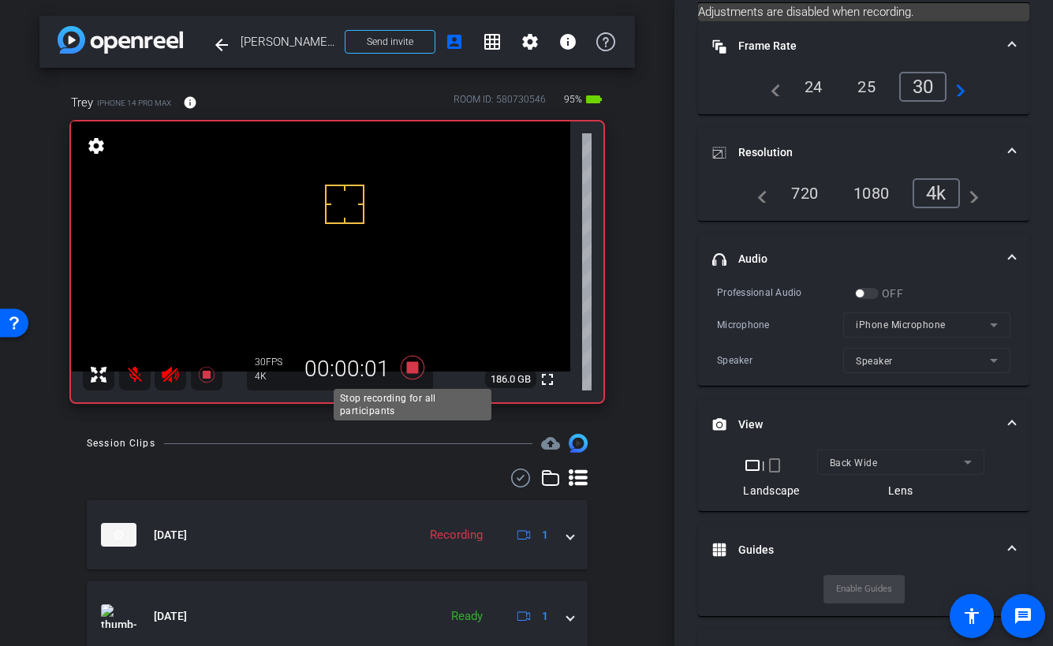
click at [410, 361] on icon at bounding box center [413, 367] width 38 height 28
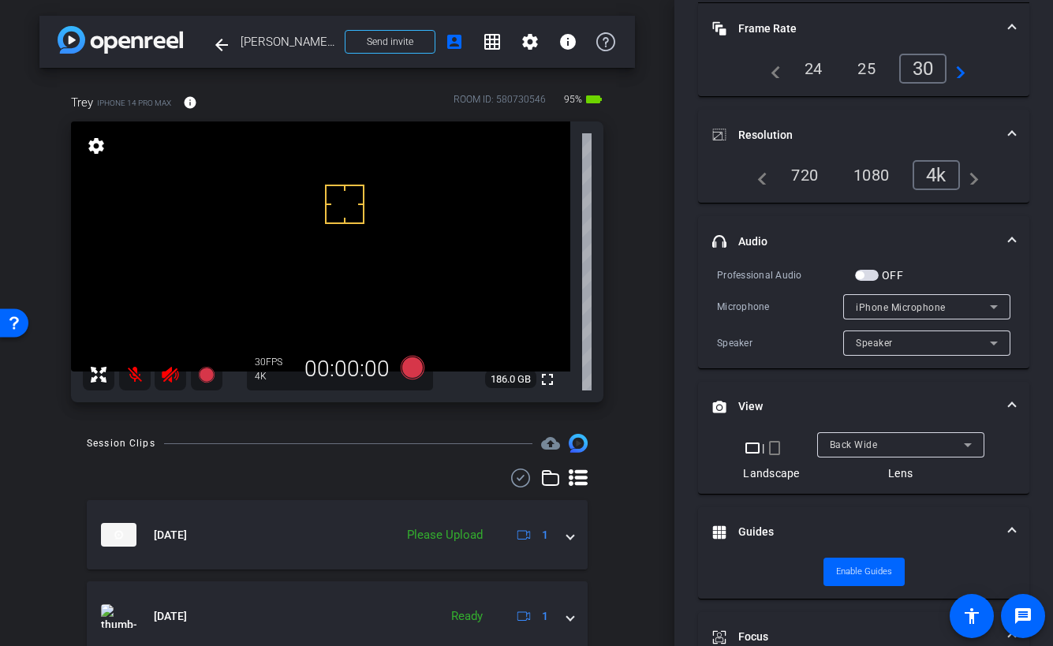
click at [99, 148] on mat-icon "settings" at bounding box center [96, 145] width 22 height 19
click at [535, 46] on mat-icon "settings" at bounding box center [530, 41] width 19 height 19
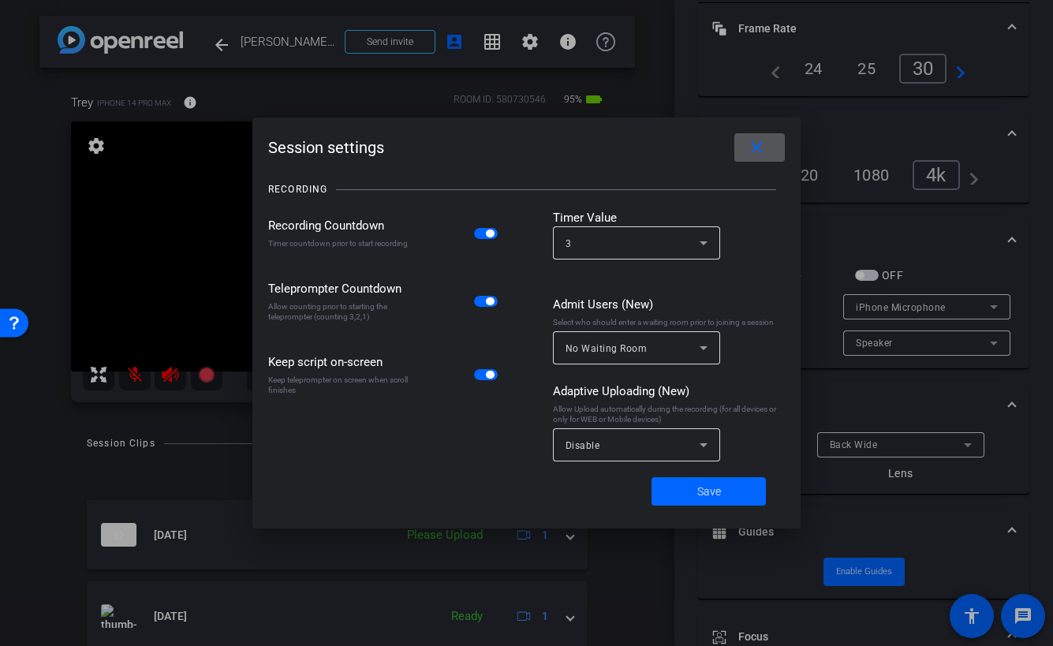
click at [487, 234] on span "button" at bounding box center [490, 234] width 8 height 8
click at [697, 488] on span "Save" at bounding box center [709, 492] width 24 height 17
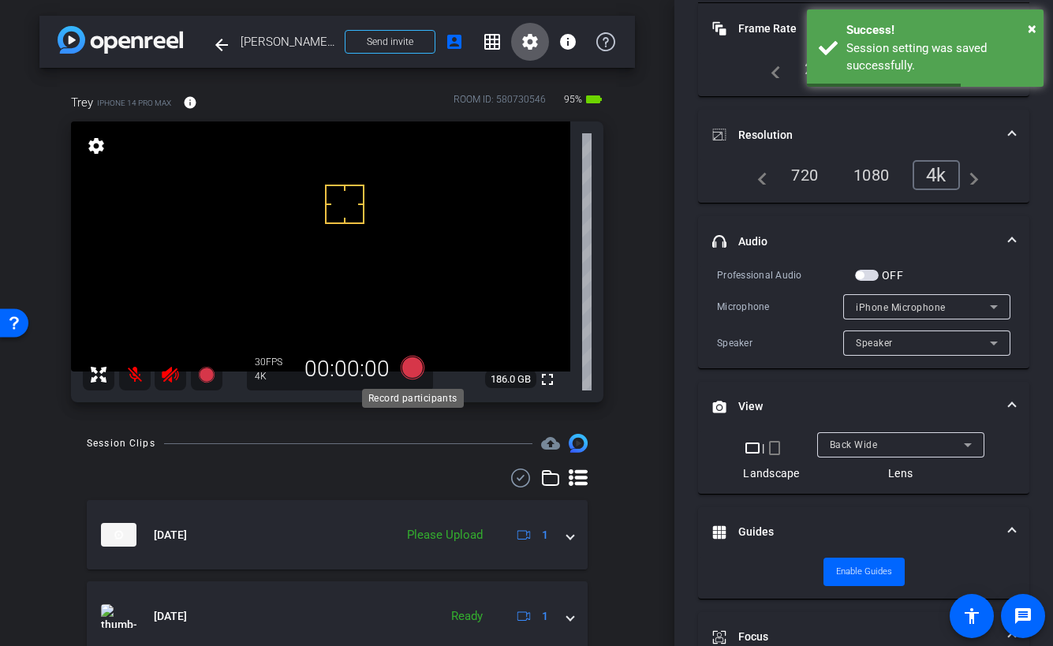
click at [412, 371] on icon at bounding box center [412, 368] width 24 height 24
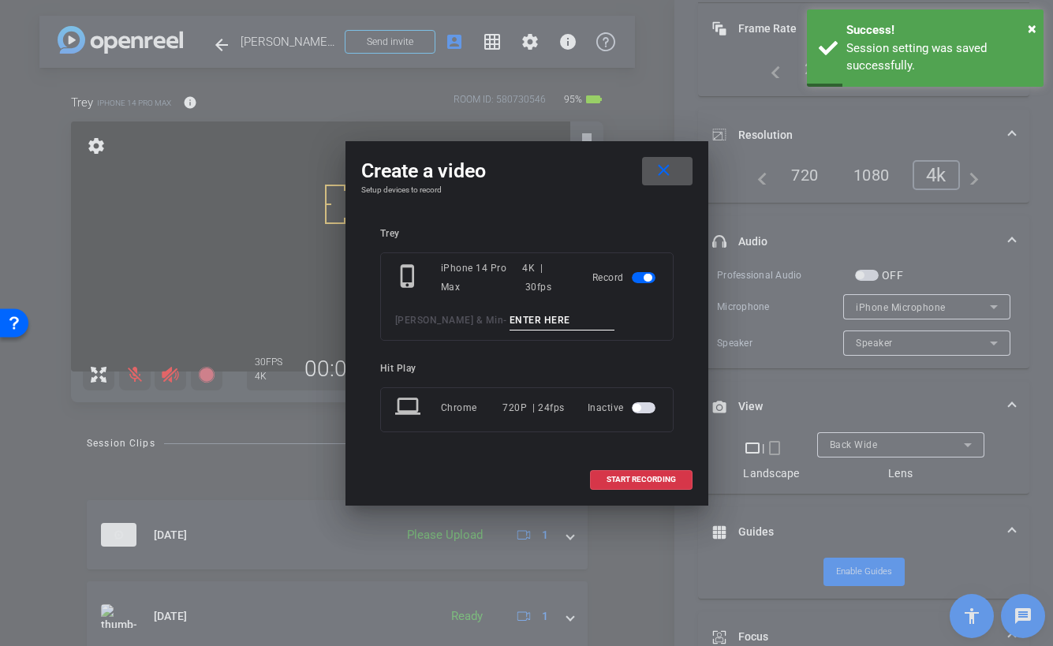
click at [525, 321] on input at bounding box center [563, 321] width 106 height 20
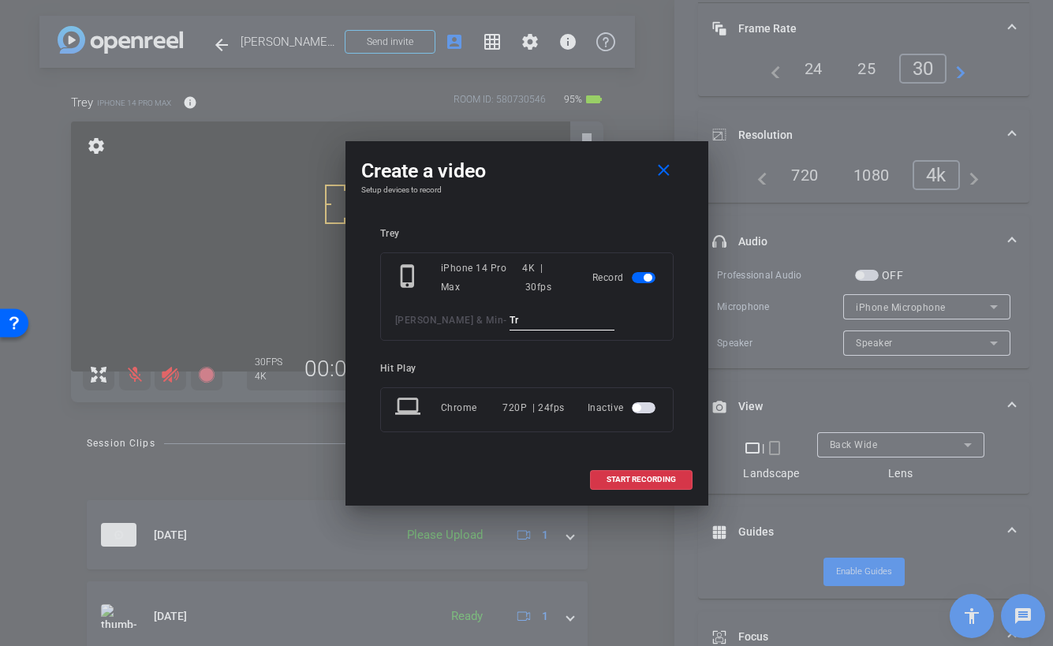
type input "T"
type input "Test 2 - Trey"
click at [636, 484] on span "START RECORDING" at bounding box center [641, 480] width 69 height 8
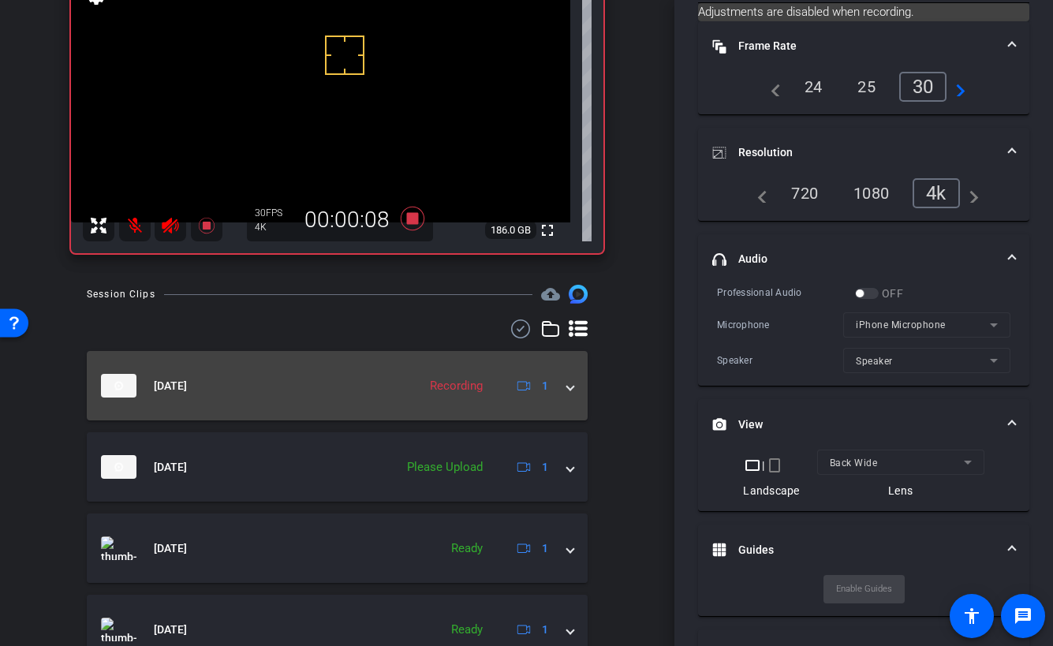
scroll to position [159, 0]
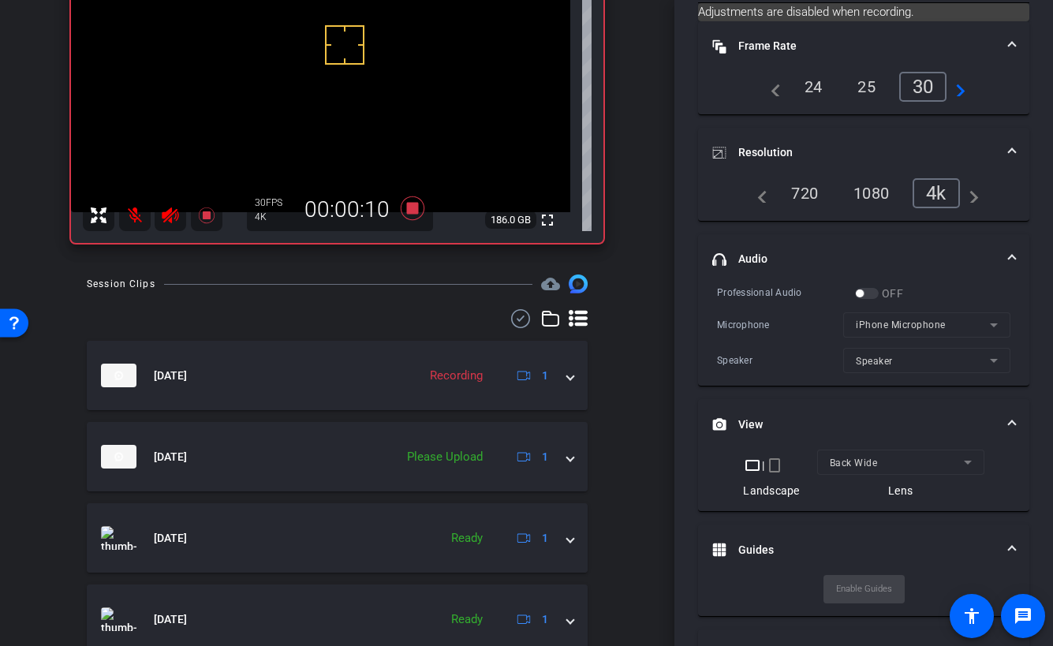
click at [577, 316] on icon at bounding box center [578, 318] width 19 height 19
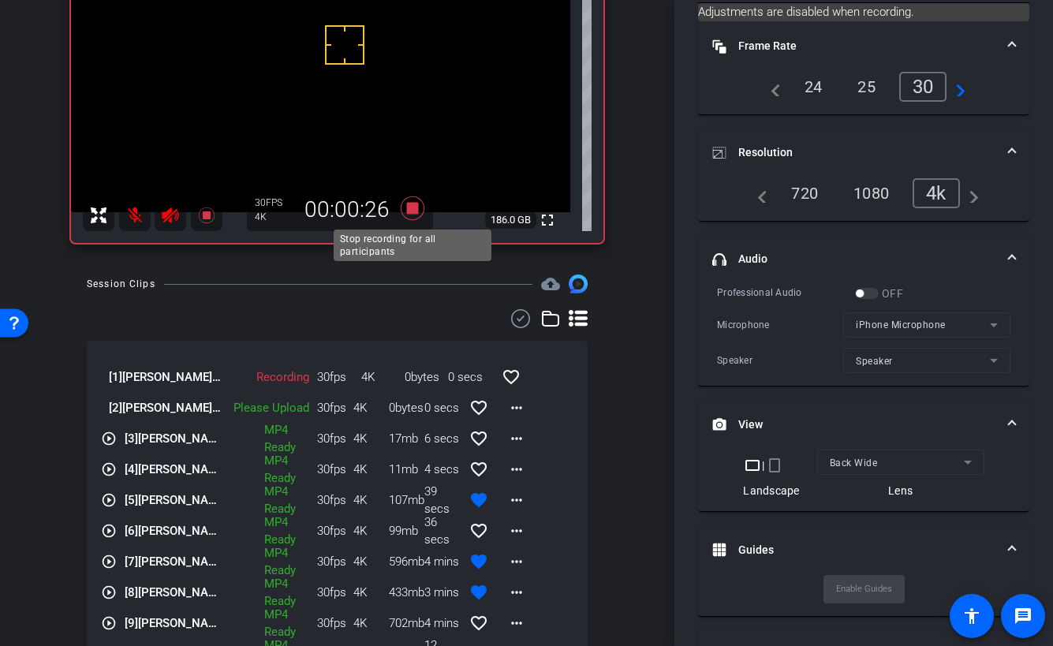
click at [413, 209] on icon at bounding box center [412, 208] width 24 height 24
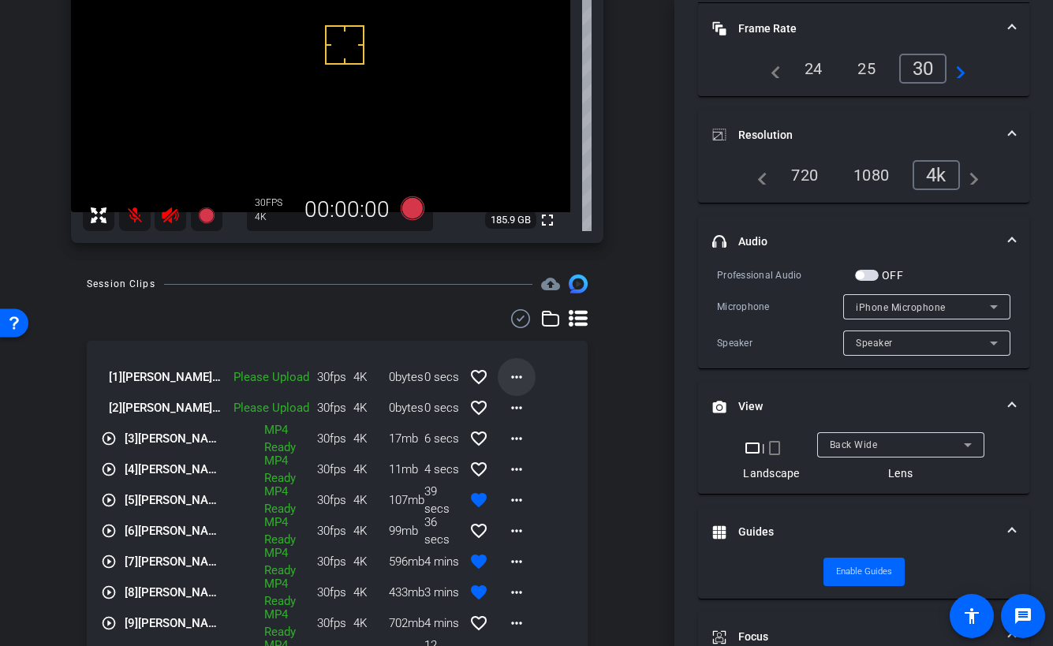
click at [514, 376] on mat-icon "more_horiz" at bounding box center [516, 377] width 19 height 19
click at [555, 369] on div at bounding box center [526, 323] width 1053 height 646
click at [515, 409] on mat-icon "more_horiz" at bounding box center [516, 407] width 19 height 19
click at [525, 479] on span "Delete clip" at bounding box center [541, 480] width 63 height 19
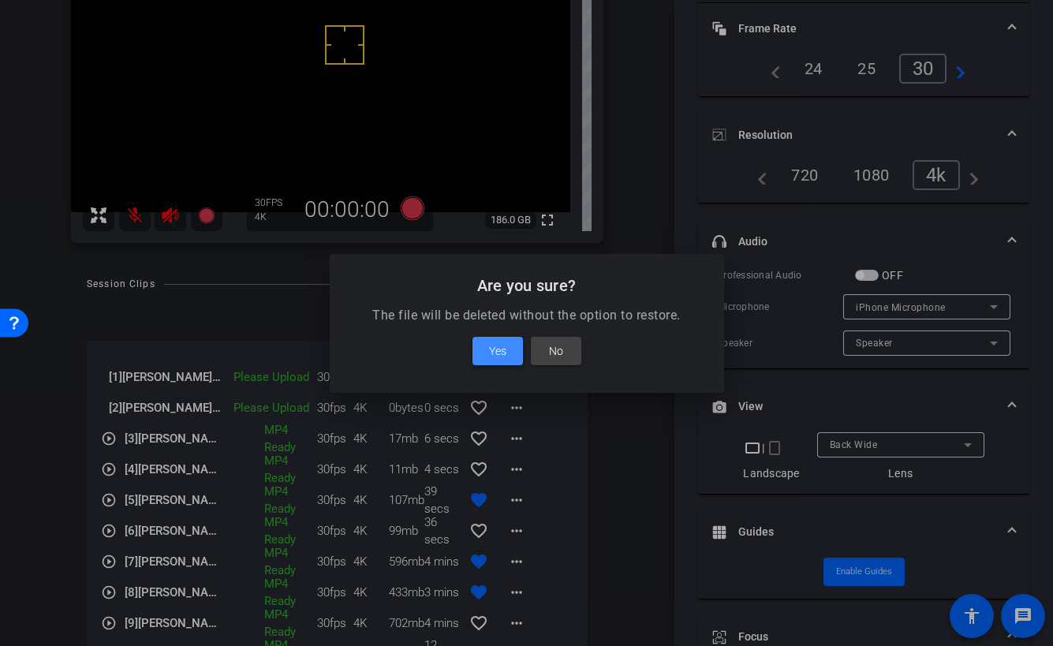
click at [505, 349] on span "Yes" at bounding box center [497, 351] width 17 height 19
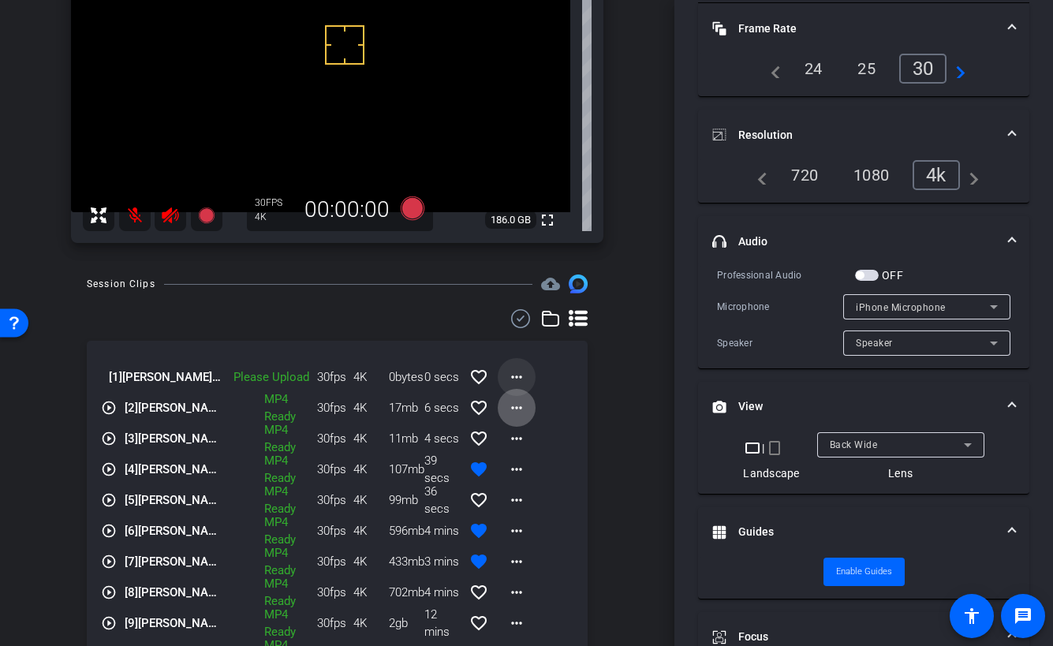
click at [514, 376] on mat-icon "more_horiz" at bounding box center [516, 377] width 19 height 19
click at [630, 367] on div at bounding box center [526, 323] width 1053 height 646
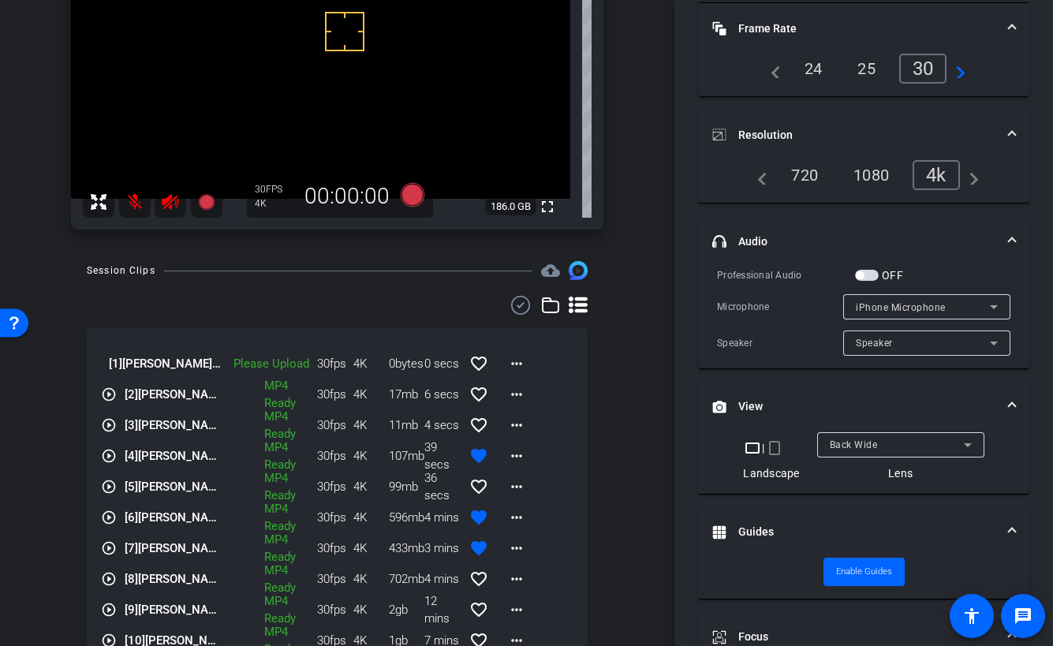
scroll to position [188, 0]
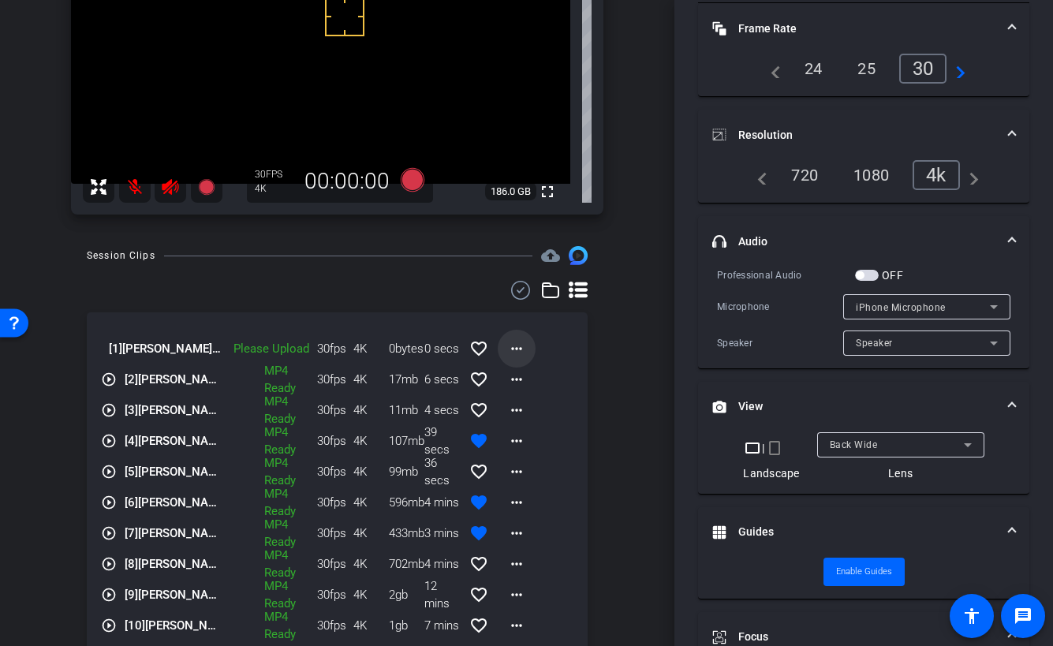
click at [519, 347] on mat-icon "more_horiz" at bounding box center [516, 348] width 19 height 19
click at [529, 380] on span "Upload" at bounding box center [541, 381] width 63 height 19
click at [521, 347] on mat-icon "more_horiz" at bounding box center [516, 348] width 19 height 19
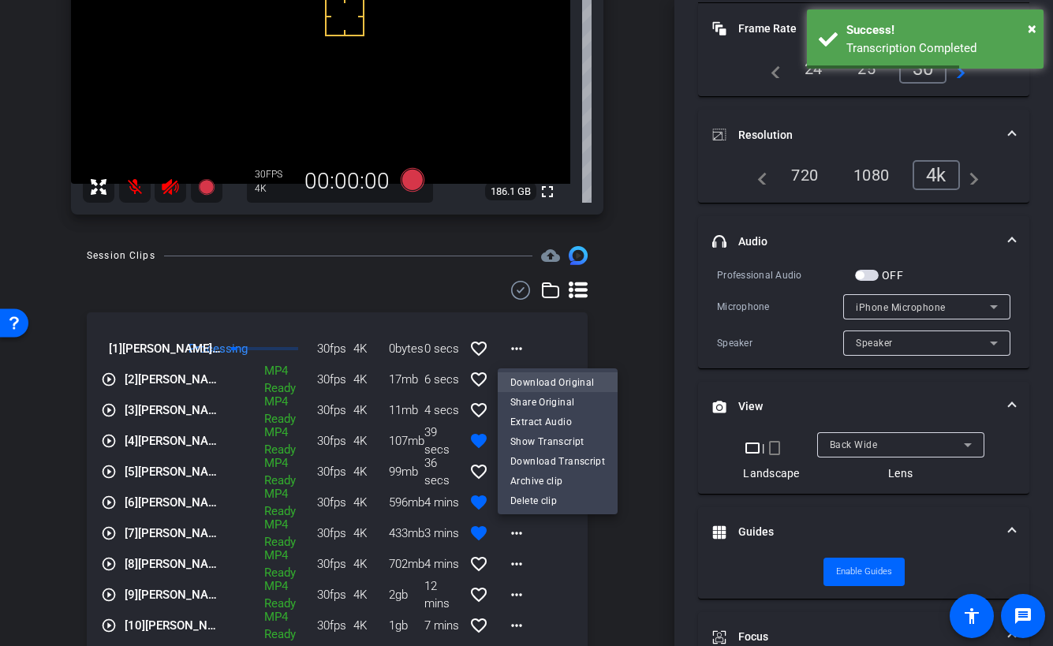
click at [540, 380] on span "Download Original" at bounding box center [557, 381] width 95 height 19
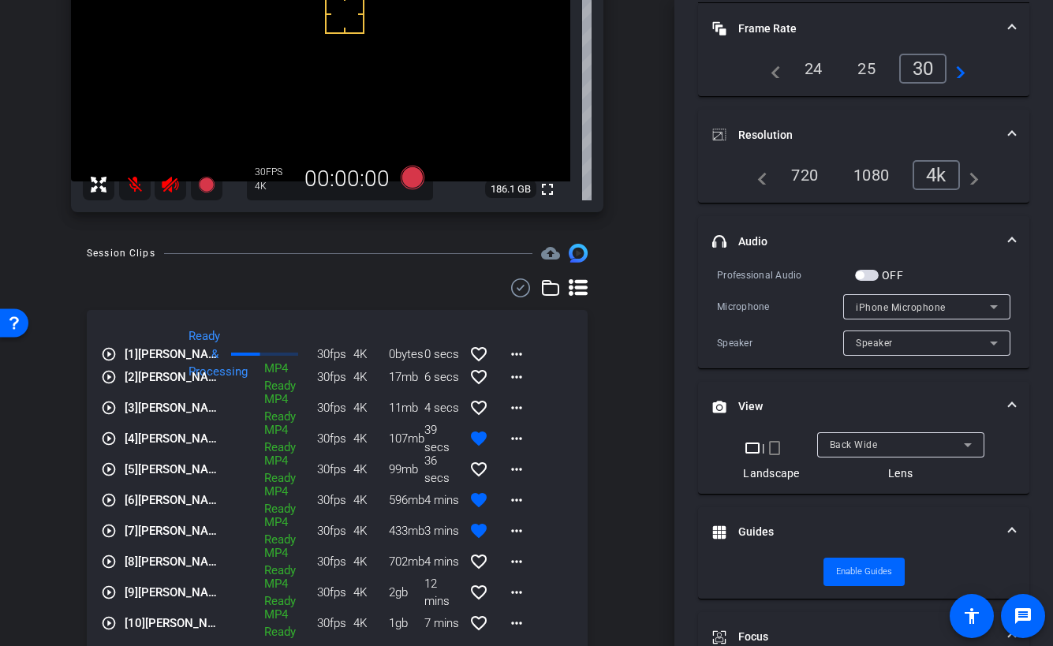
scroll to position [195, 0]
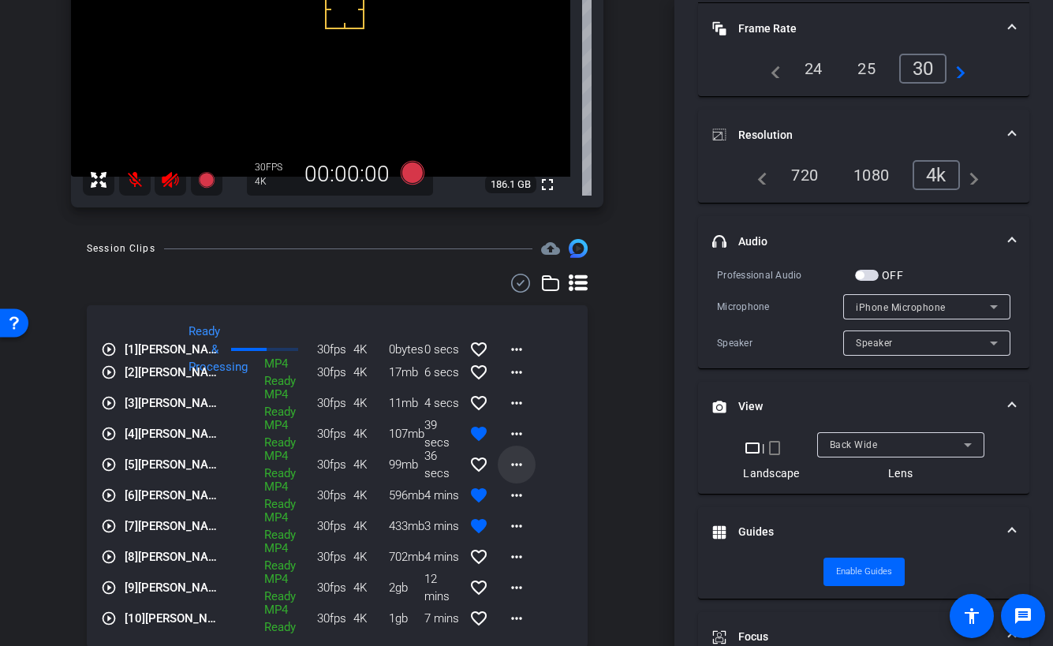
click at [521, 463] on mat-icon "more_horiz" at bounding box center [516, 464] width 19 height 19
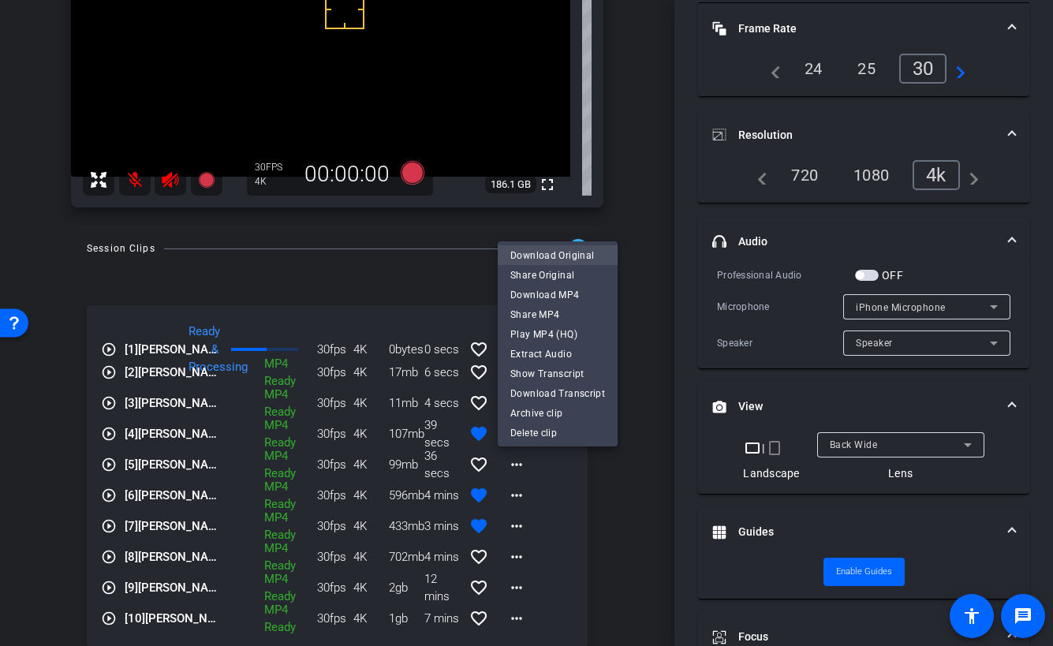
click at [563, 251] on span "Download Original" at bounding box center [557, 254] width 95 height 19
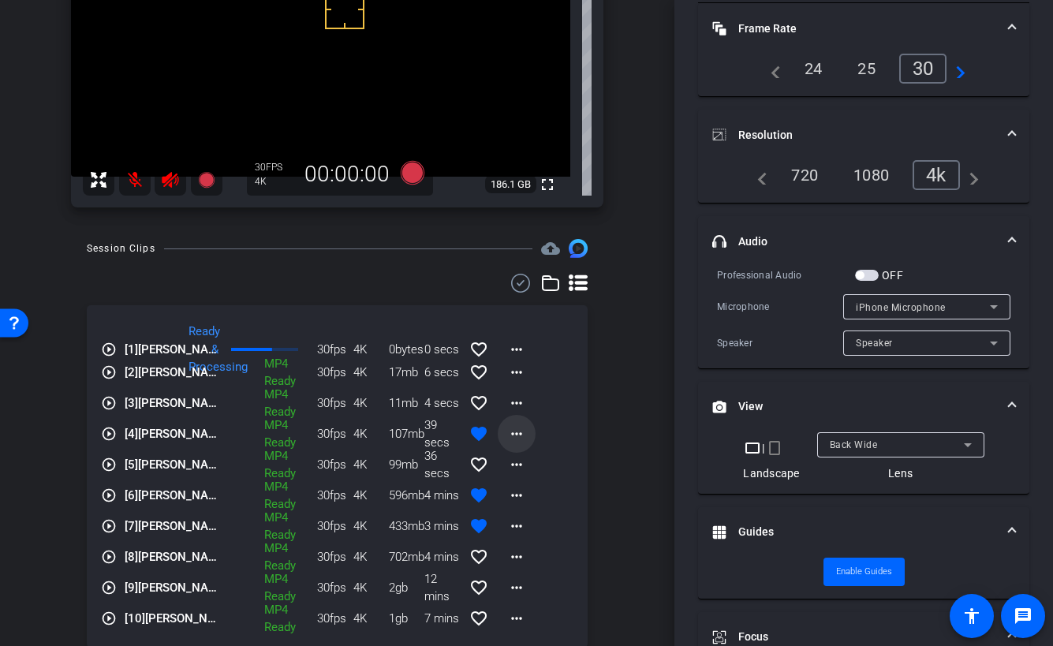
click at [518, 432] on mat-icon "more_horiz" at bounding box center [516, 433] width 19 height 19
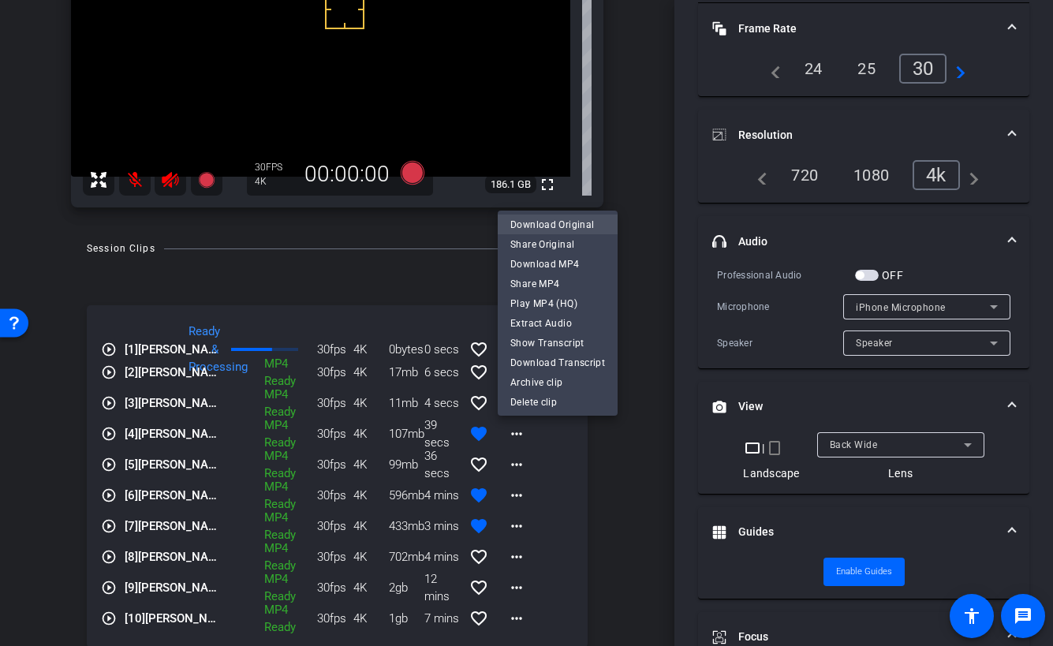
click at [554, 224] on span "Download Original" at bounding box center [557, 224] width 95 height 19
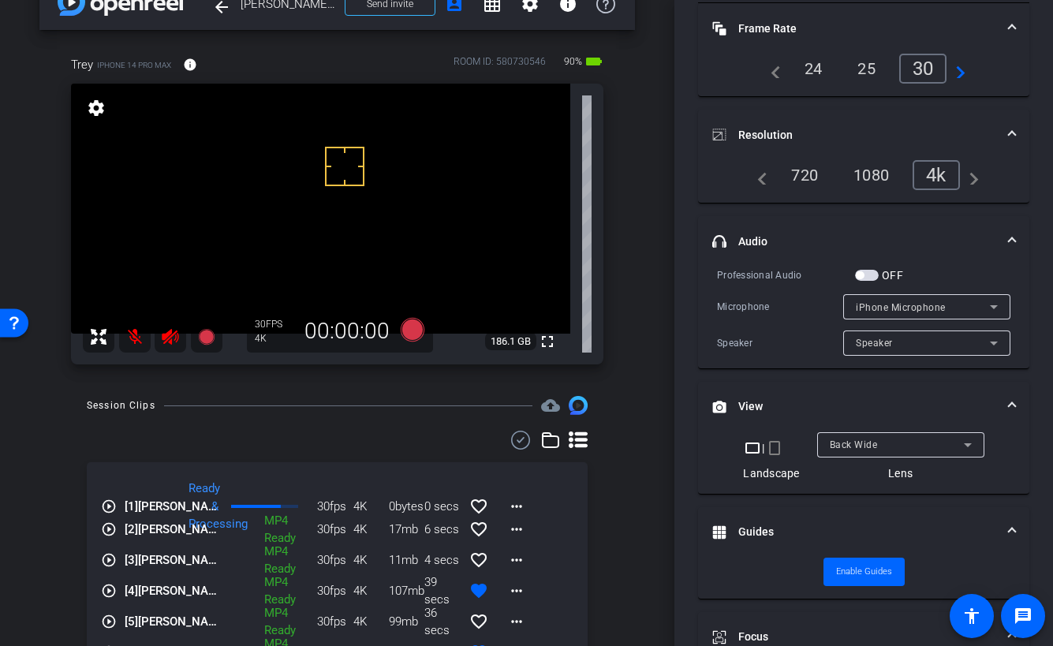
scroll to position [0, 0]
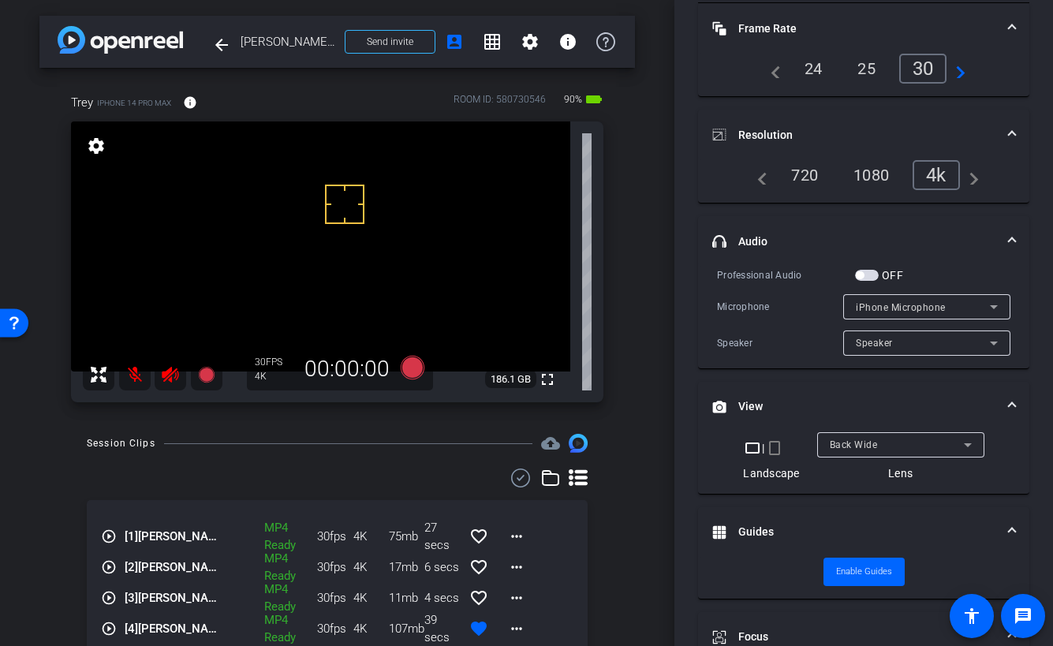
click at [98, 372] on icon at bounding box center [98, 374] width 19 height 19
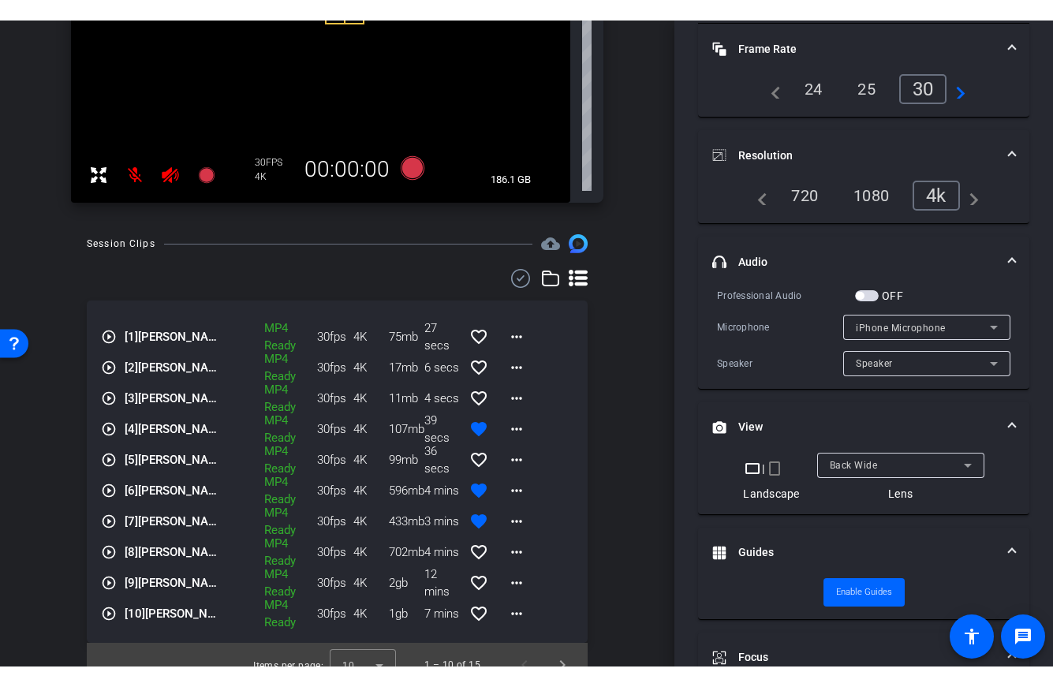
scroll to position [241, 0]
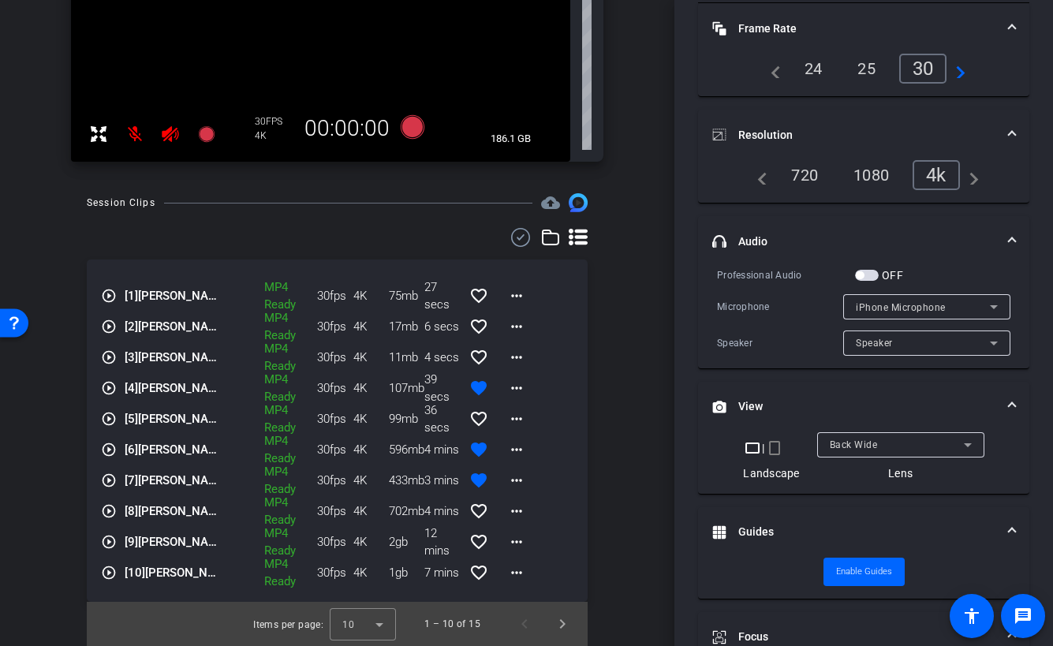
click at [106, 294] on mat-icon "play_circle_outline" at bounding box center [109, 296] width 16 height 16
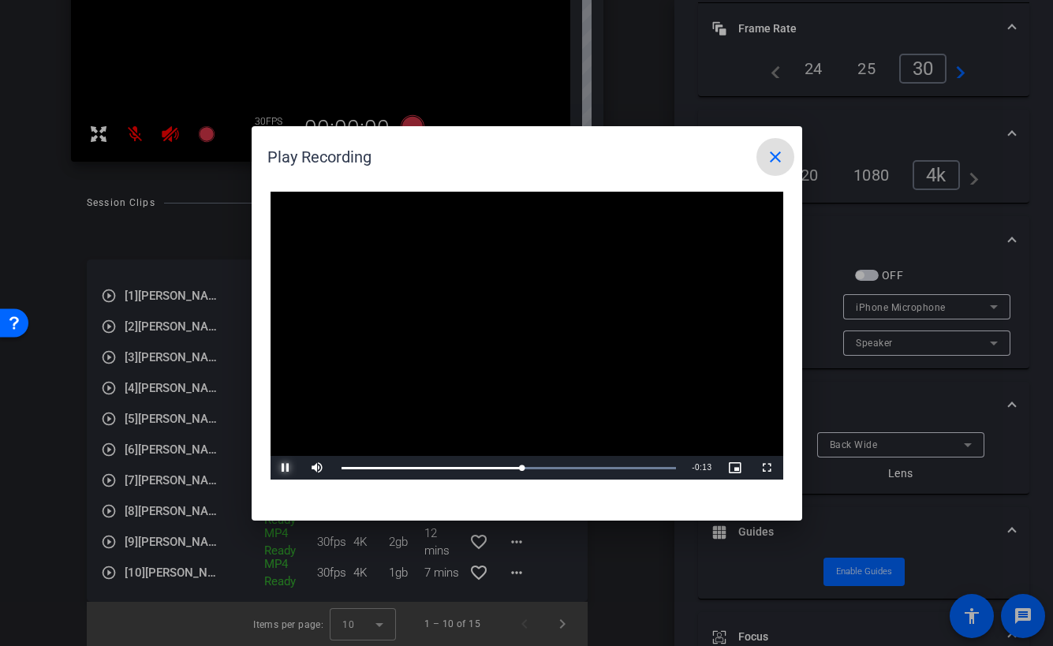
click at [286, 468] on span "Video Player" at bounding box center [287, 468] width 32 height 0
click at [772, 151] on mat-icon "close" at bounding box center [775, 157] width 19 height 19
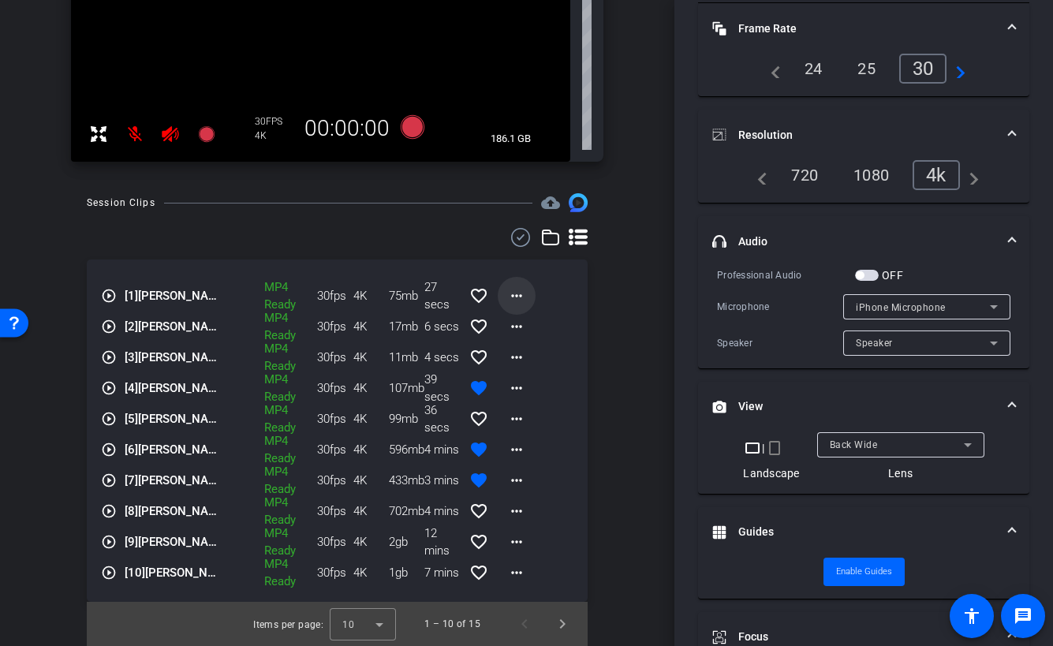
click at [518, 297] on mat-icon "more_horiz" at bounding box center [516, 295] width 19 height 19
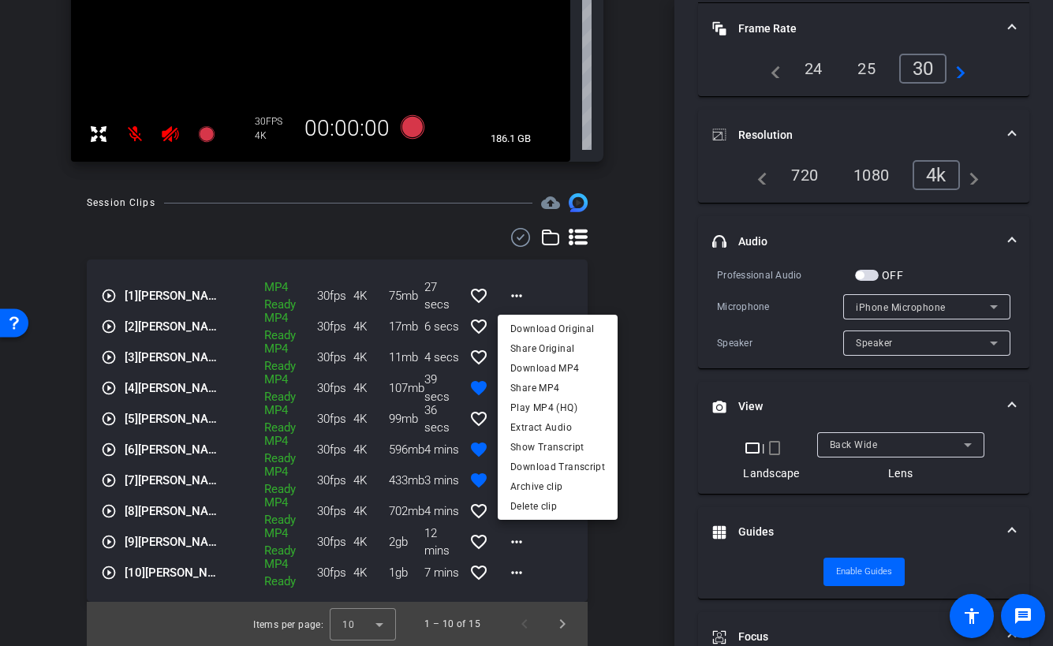
click at [555, 277] on div at bounding box center [526, 323] width 1053 height 646
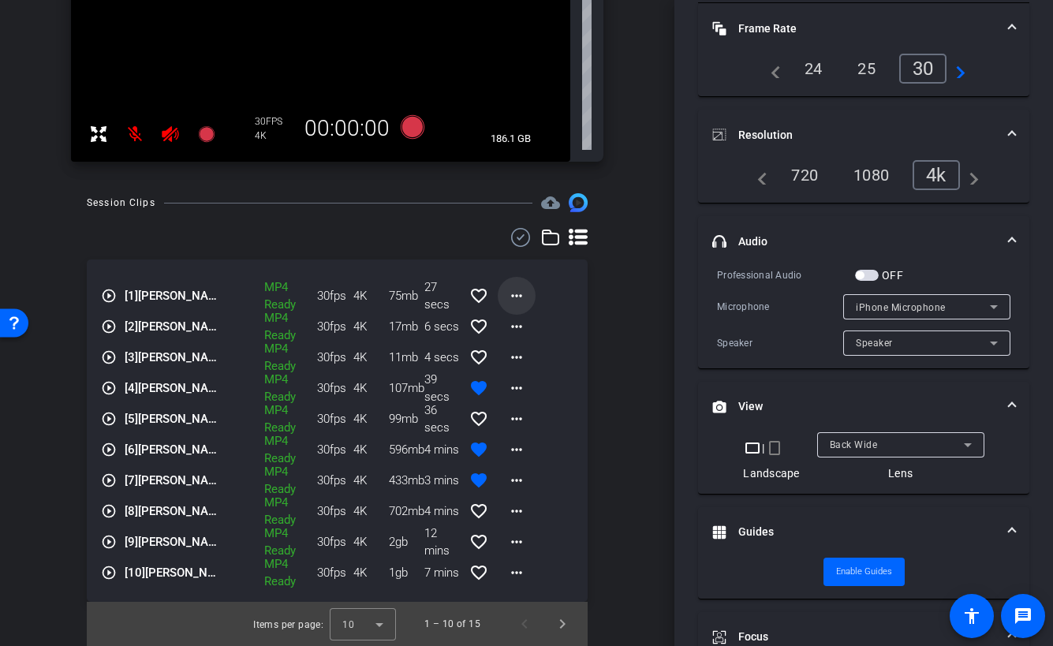
click at [518, 297] on mat-icon "more_horiz" at bounding box center [516, 295] width 19 height 19
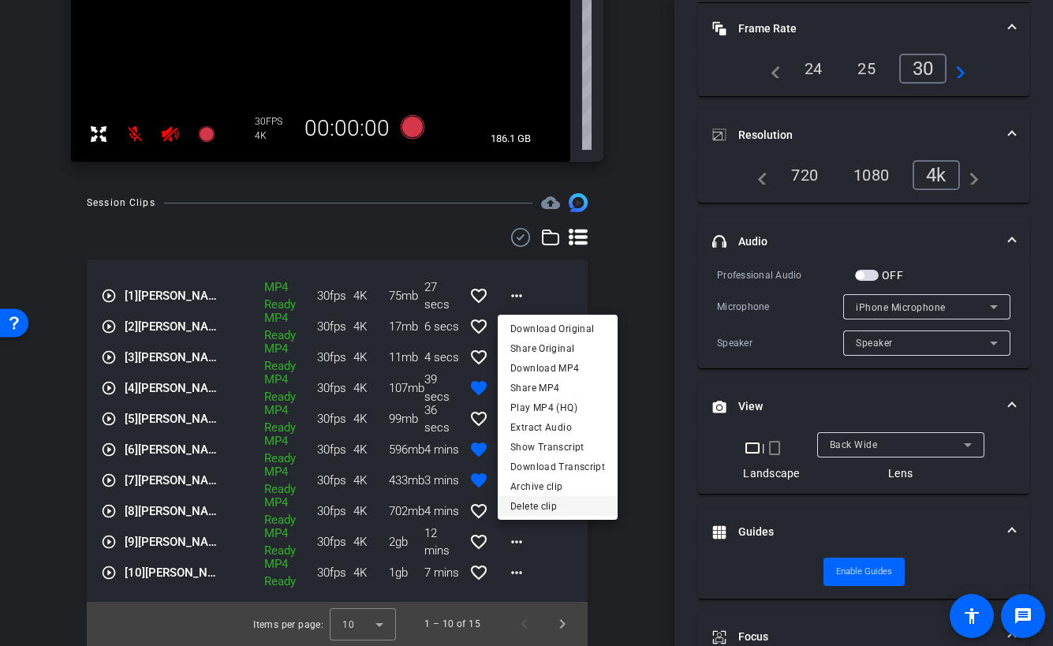
click at [541, 504] on span "Delete clip" at bounding box center [557, 506] width 95 height 19
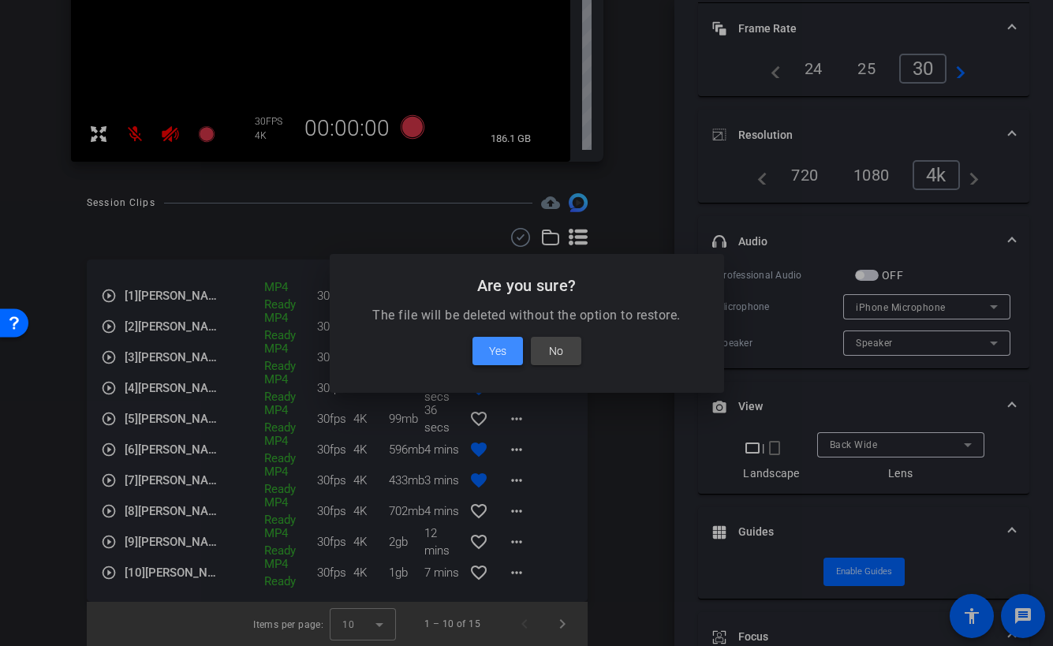
click at [494, 357] on span "Yes" at bounding box center [497, 351] width 17 height 19
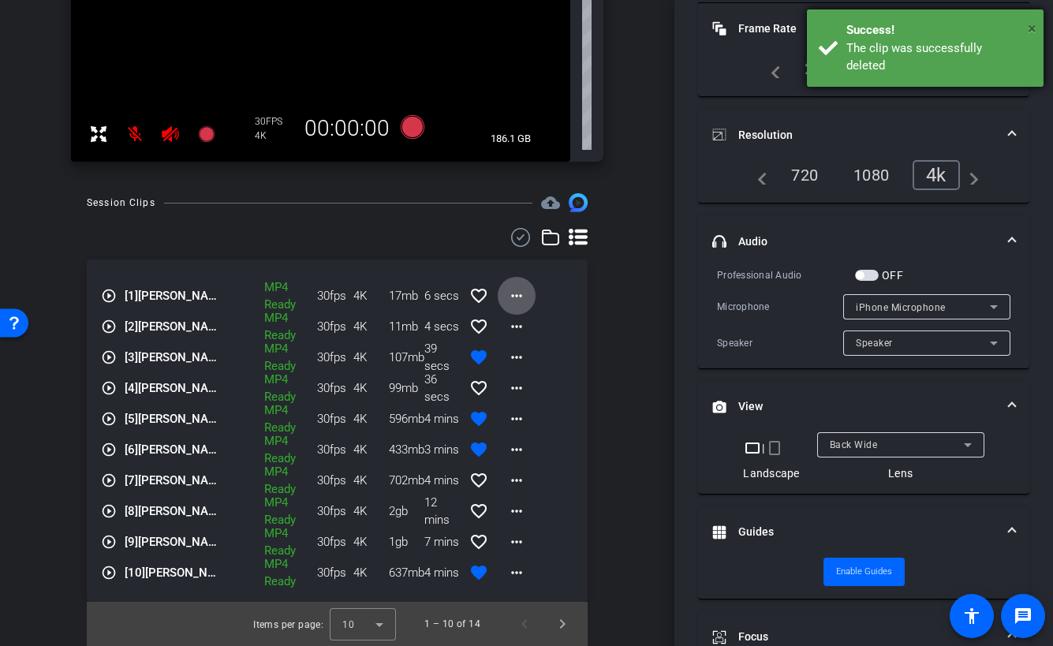
click at [1030, 20] on span "×" at bounding box center [1032, 28] width 9 height 19
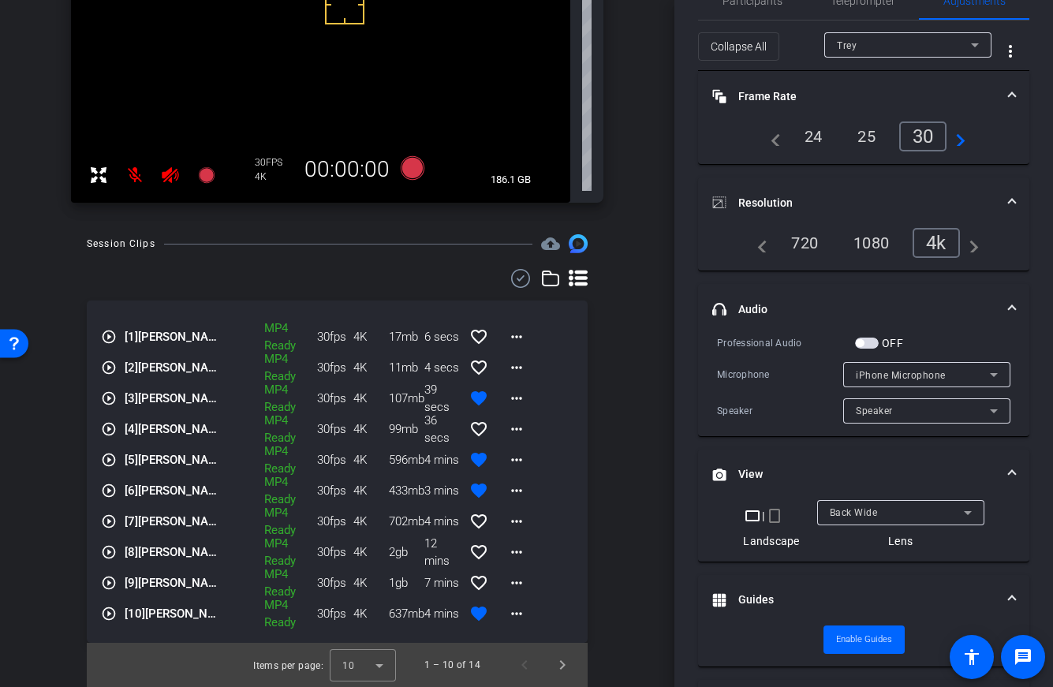
scroll to position [0, 0]
